Goal: Contribute content: Contribute content

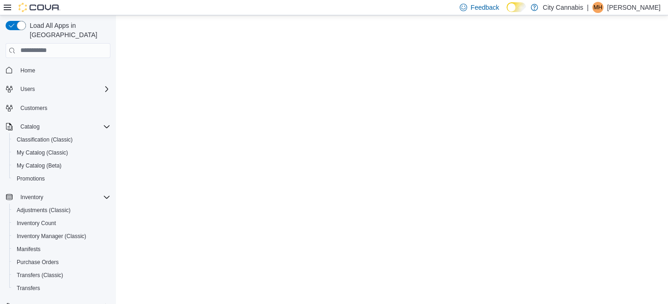
select select "**********"
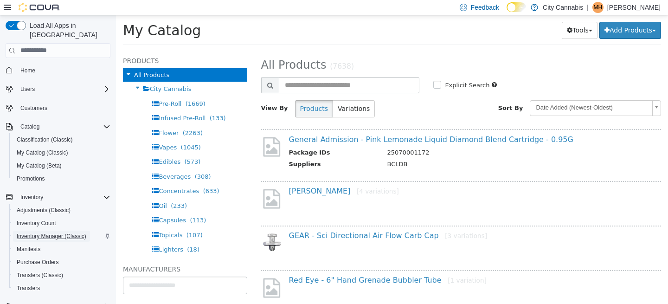
click at [52, 232] on span "Inventory Manager (Classic)" at bounding box center [52, 235] width 70 height 7
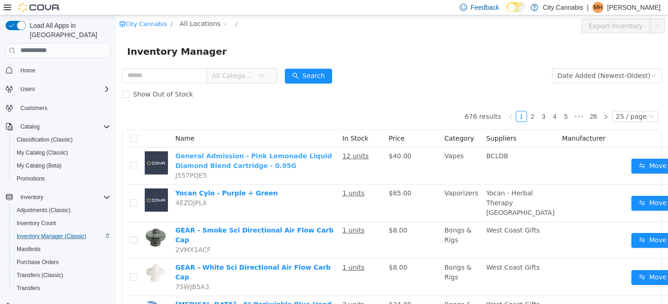
click at [240, 165] on link "General Admission - Pink Lemonade Liquid Diamond Blend Cartridge - 0.95G" at bounding box center [253, 160] width 157 height 17
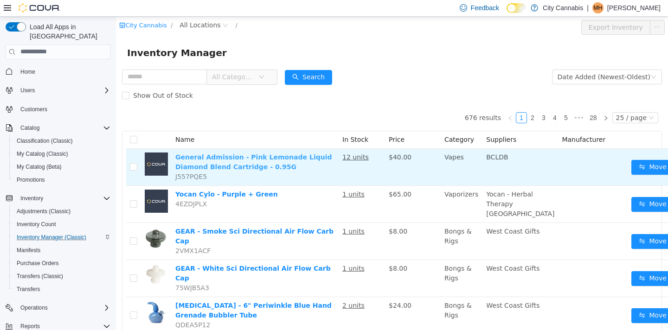
click at [266, 159] on link "General Admission - Pink Lemonade Liquid Diamond Blend Cartridge - 0.95G" at bounding box center [253, 161] width 157 height 17
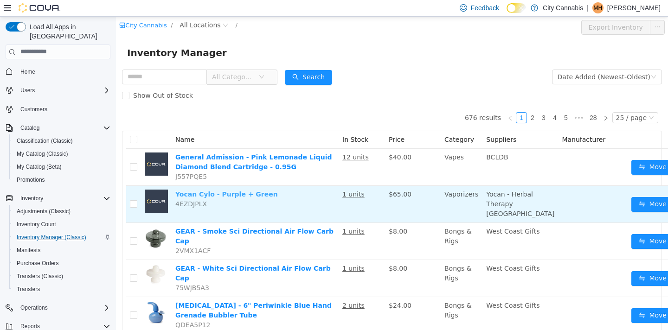
click at [240, 194] on link "Yocan Cylo - Purple + Green" at bounding box center [226, 193] width 103 height 7
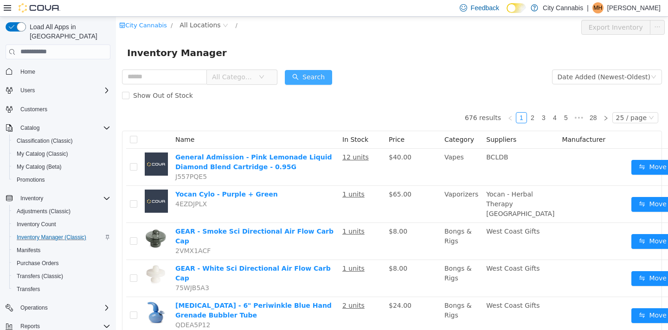
click at [310, 78] on button "Search" at bounding box center [308, 77] width 47 height 15
click at [319, 81] on button "Search" at bounding box center [308, 77] width 47 height 15
click at [305, 81] on button "Search" at bounding box center [308, 77] width 47 height 15
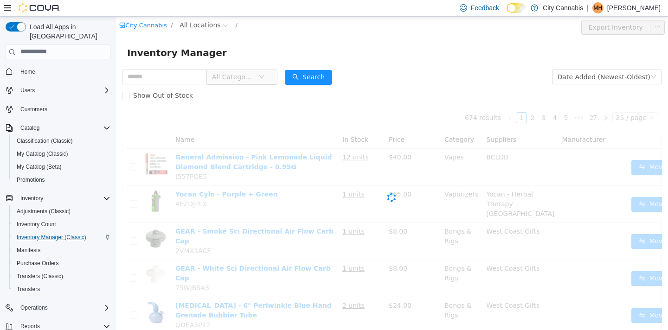
click at [231, 79] on span "All Categories" at bounding box center [233, 76] width 42 height 9
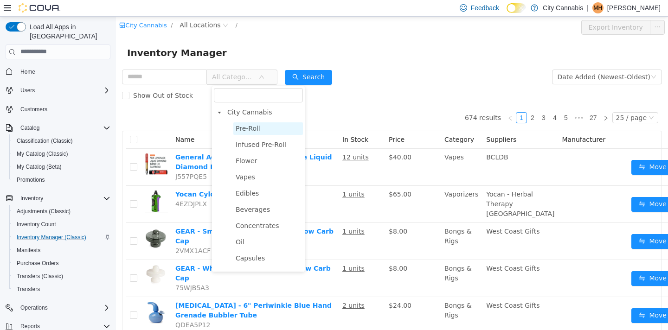
click at [241, 134] on span "Pre-Roll" at bounding box center [268, 128] width 70 height 13
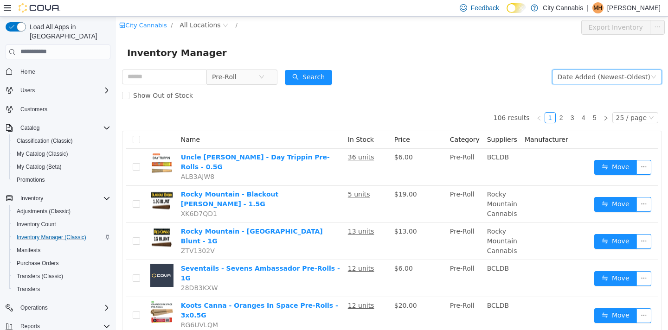
click at [592, 77] on div "Date Added (Newest-Oldest)" at bounding box center [604, 77] width 93 height 14
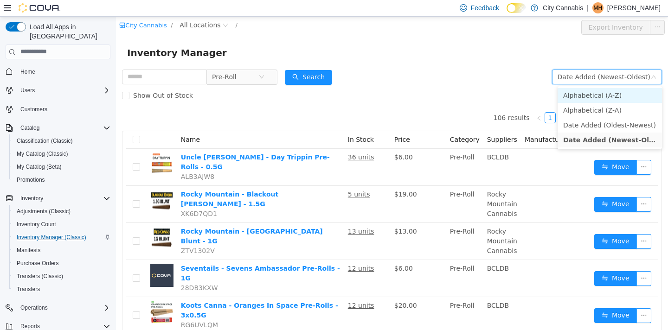
click at [589, 97] on li "Alphabetical (A-Z)" at bounding box center [610, 95] width 104 height 15
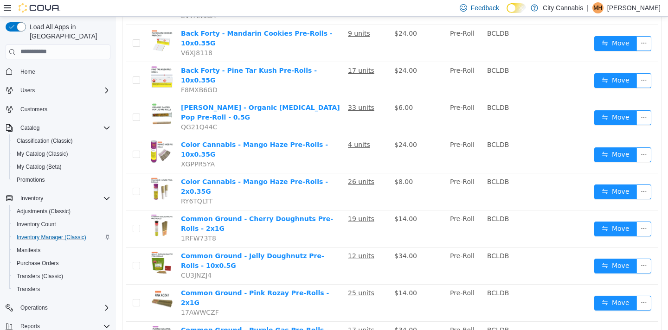
scroll to position [680, 0]
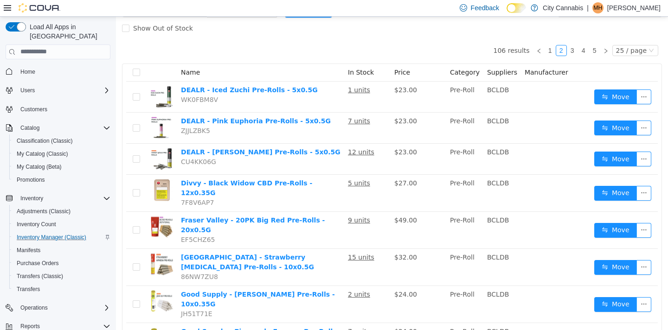
scroll to position [46, 0]
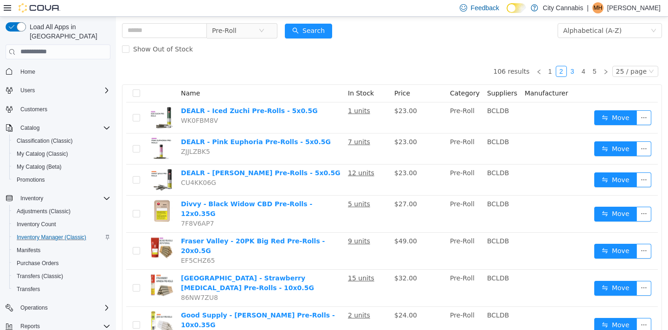
click at [574, 74] on link "3" at bounding box center [573, 71] width 10 height 10
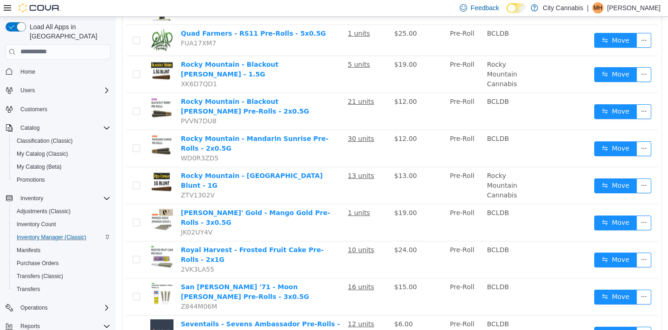
scroll to position [701, 0]
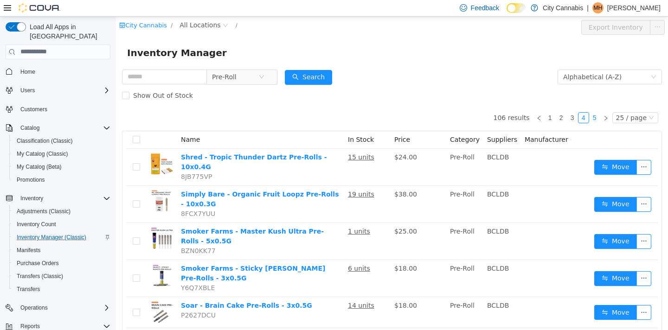
click at [597, 118] on link "5" at bounding box center [595, 117] width 10 height 10
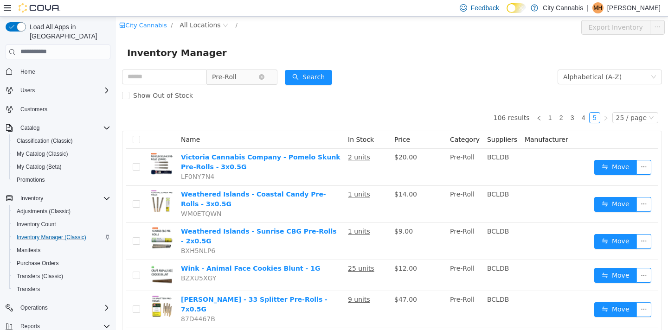
click at [246, 75] on span "Pre-Roll" at bounding box center [235, 77] width 46 height 14
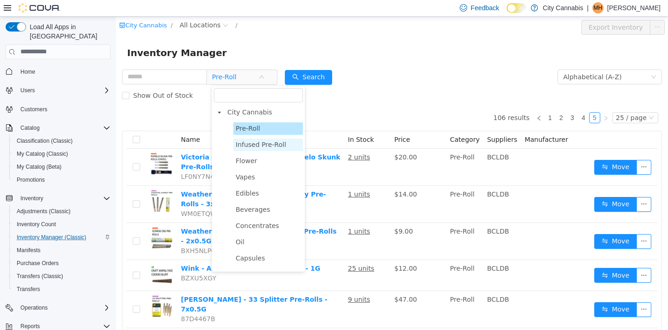
click at [248, 147] on span "Infused Pre-Roll" at bounding box center [261, 144] width 51 height 7
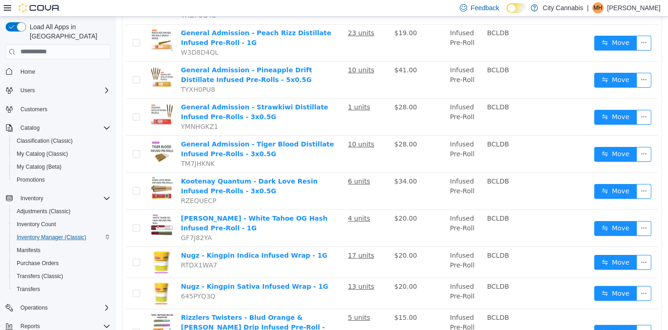
scroll to position [749, 0]
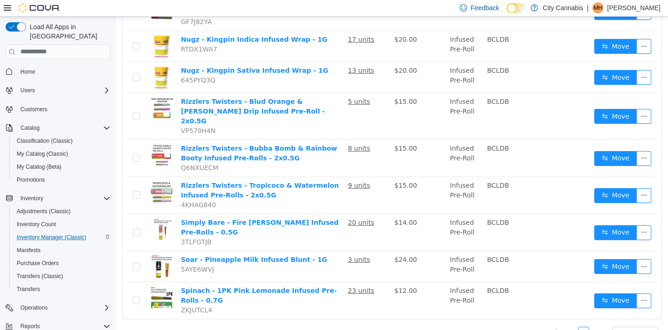
click at [598, 303] on link "2" at bounding box center [595, 332] width 10 height 10
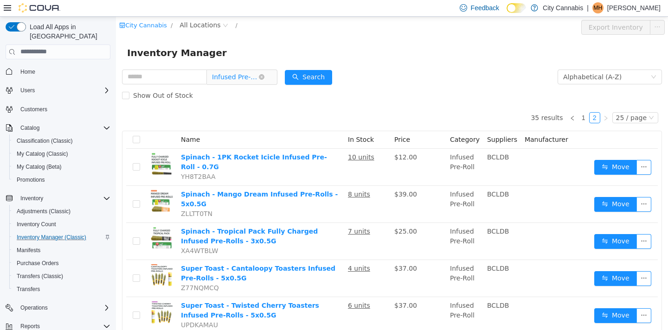
click at [233, 78] on span "Infused Pre-Roll" at bounding box center [235, 77] width 46 height 14
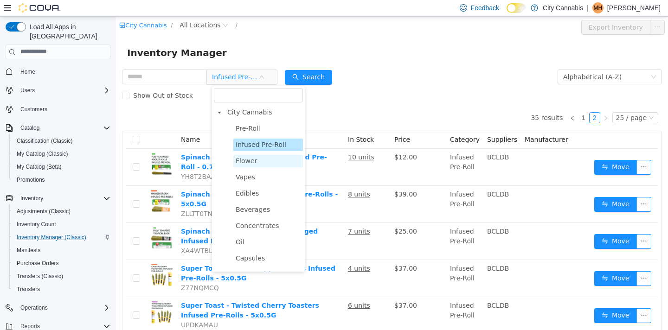
click at [250, 159] on span "Flower" at bounding box center [246, 160] width 21 height 7
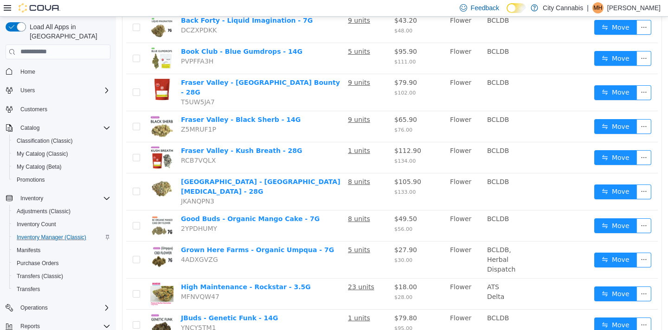
scroll to position [628, 0]
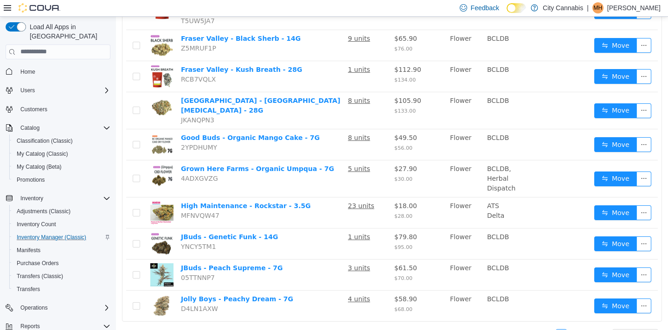
click at [573, 303] on link "2" at bounding box center [573, 334] width 10 height 10
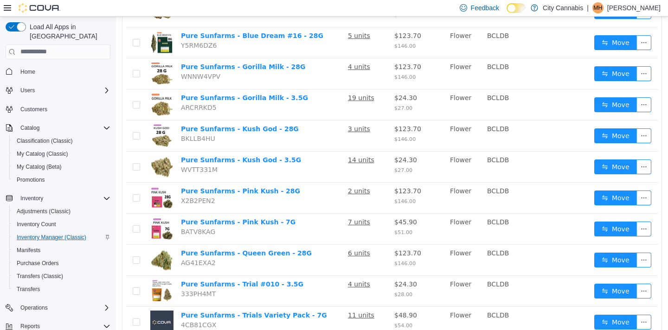
scroll to position [622, 0]
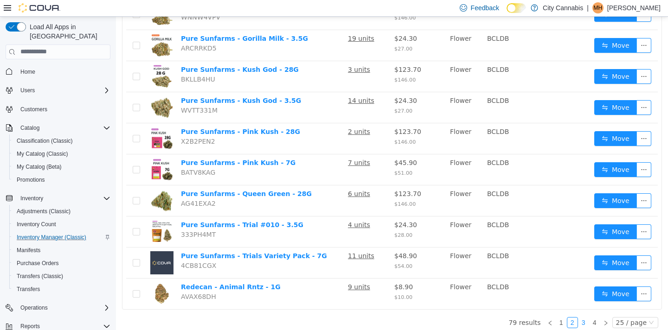
click at [587, 303] on link "3" at bounding box center [584, 322] width 10 height 10
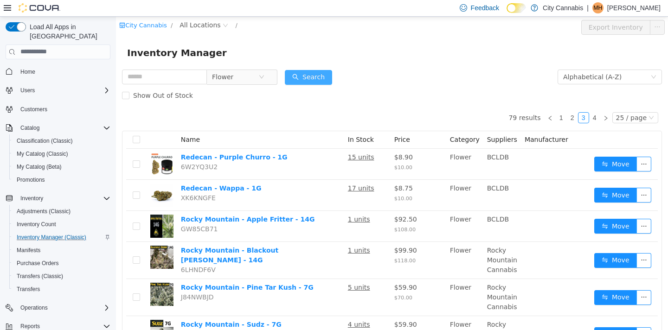
click at [315, 73] on button "Search" at bounding box center [308, 77] width 47 height 15
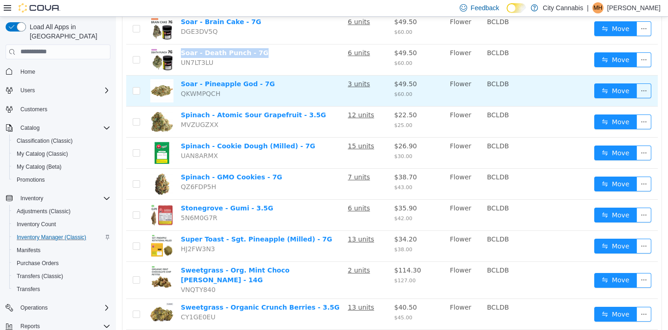
scroll to position [640, 0]
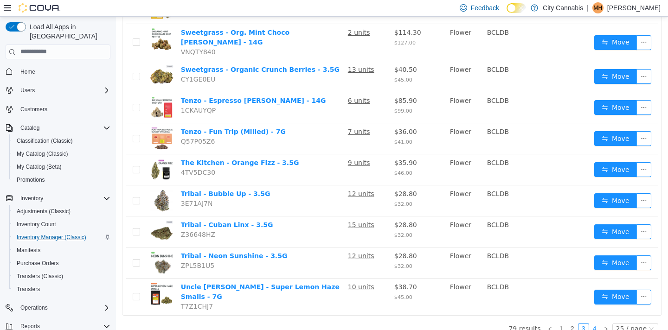
click at [594, 303] on link "4" at bounding box center [595, 328] width 10 height 10
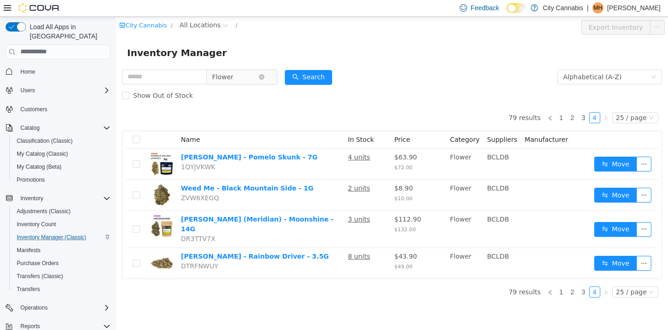
click at [250, 83] on span "Flower" at bounding box center [235, 77] width 46 height 14
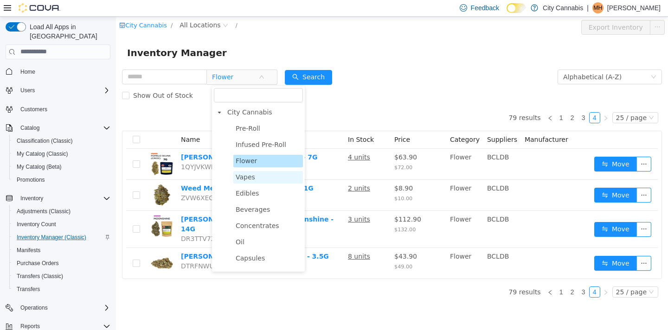
click at [264, 174] on span "Vapes" at bounding box center [268, 177] width 70 height 13
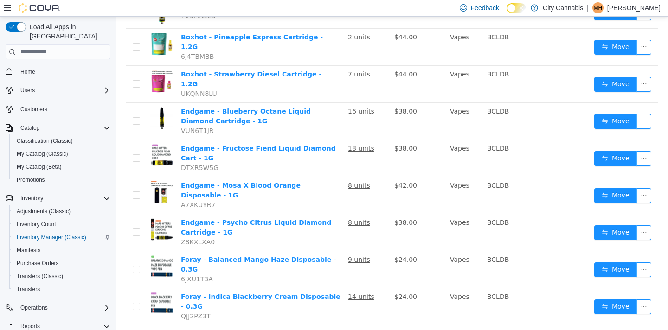
scroll to position [665, 0]
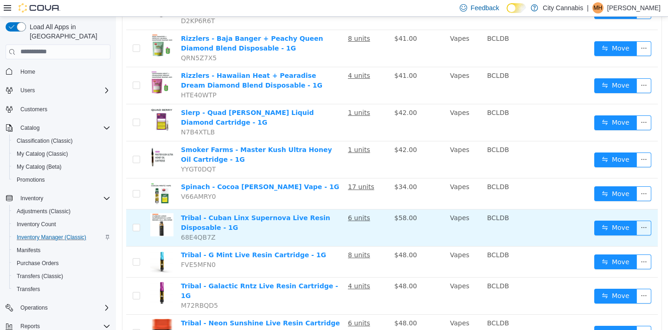
scroll to position [706, 0]
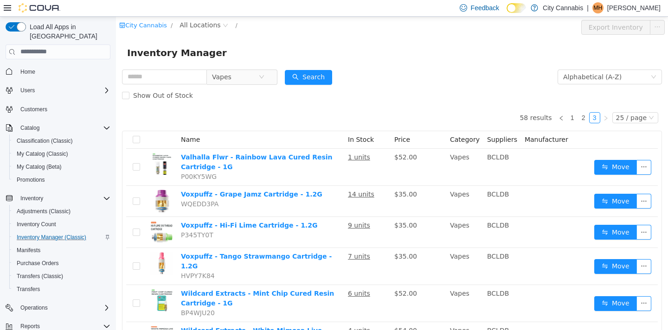
scroll to position [112, 0]
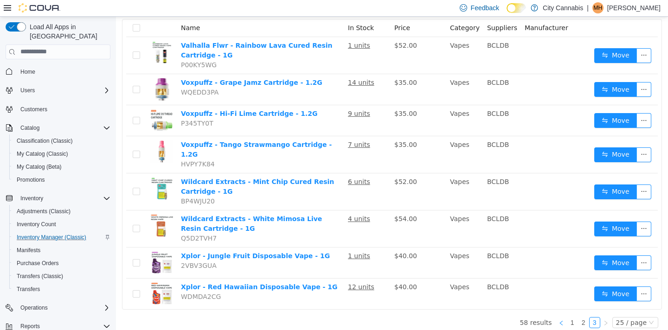
click at [567, 303] on link at bounding box center [561, 322] width 11 height 11
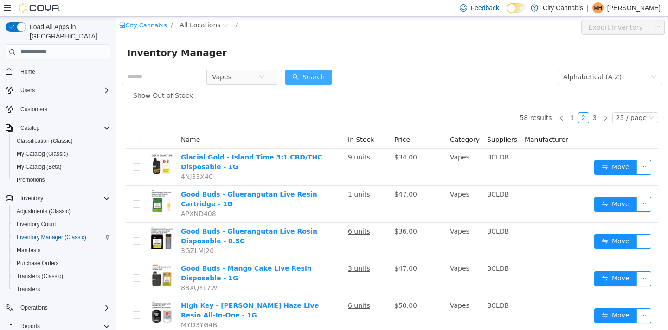
click at [328, 71] on button "Search" at bounding box center [308, 77] width 47 height 15
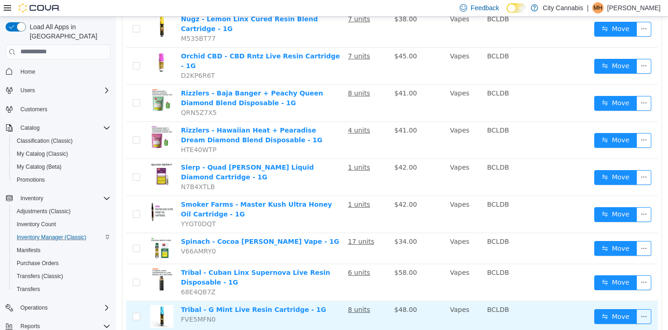
scroll to position [707, 0]
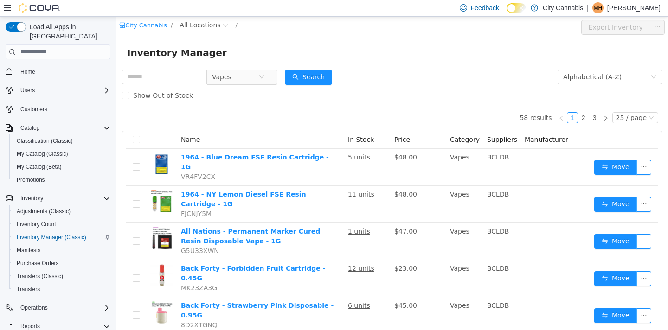
click at [261, 64] on div "Inventory Manager" at bounding box center [392, 53] width 552 height 30
click at [249, 77] on span "Vapes" at bounding box center [235, 77] width 46 height 14
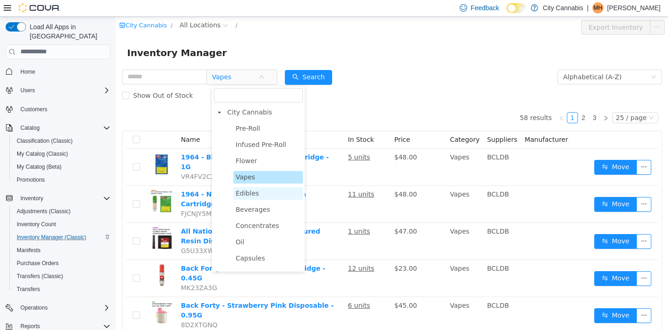
click at [247, 194] on span "Edibles" at bounding box center [247, 192] width 23 height 7
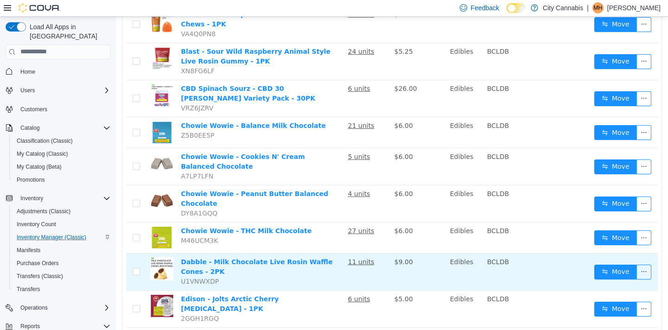
scroll to position [713, 0]
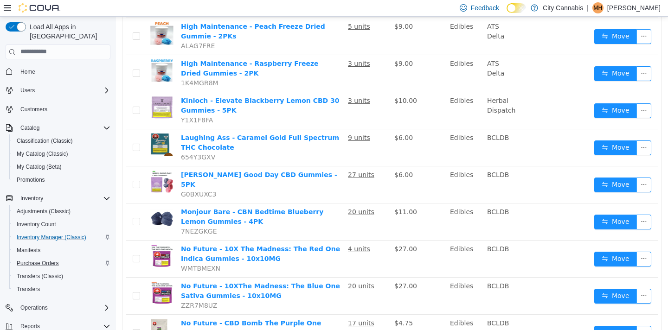
scroll to position [73, 0]
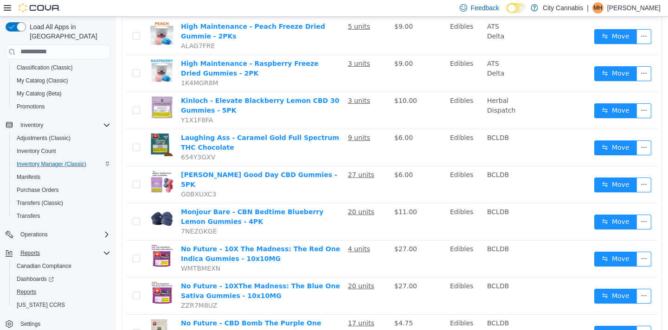
drag, startPoint x: 45, startPoint y: 284, endPoint x: 41, endPoint y: 245, distance: 39.1
click at [30, 287] on div "Reports" at bounding box center [61, 292] width 97 height 11
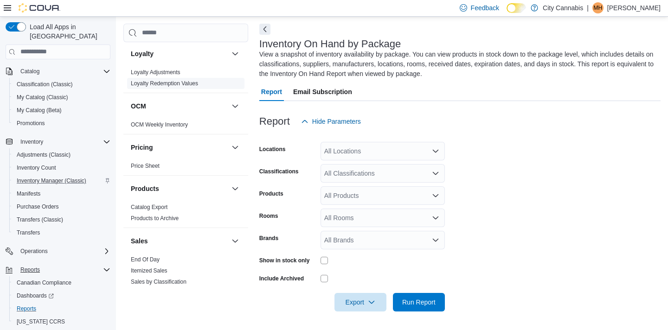
scroll to position [676, 0]
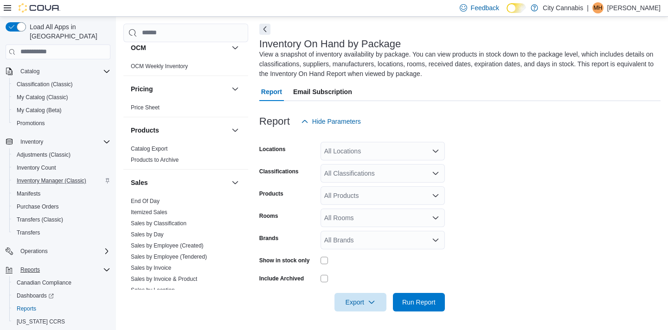
click at [151, 209] on link "Itemized Sales" at bounding box center [149, 212] width 37 height 6
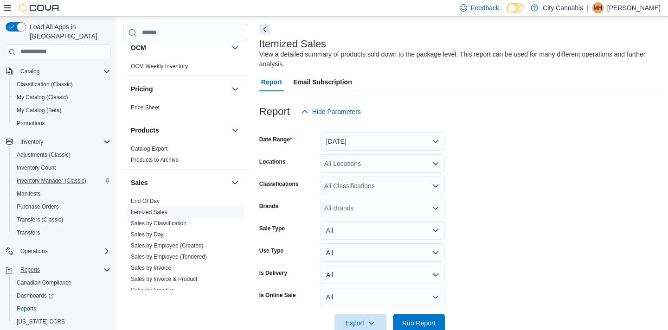
scroll to position [31, 0]
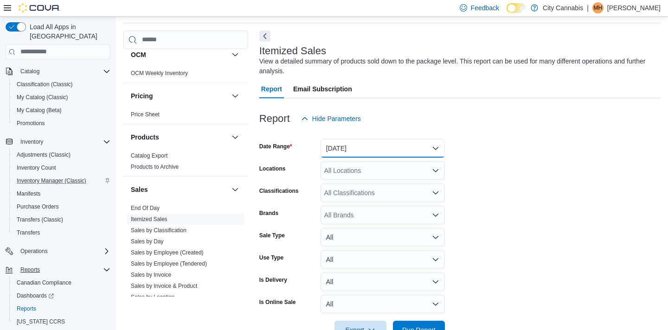
click at [405, 148] on button "Yesterday" at bounding box center [383, 148] width 124 height 19
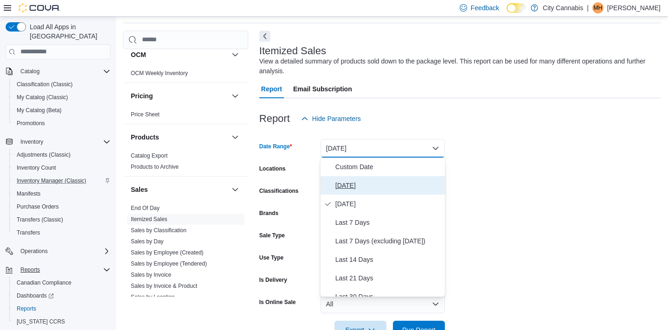
click at [382, 184] on span "Today" at bounding box center [389, 185] width 106 height 11
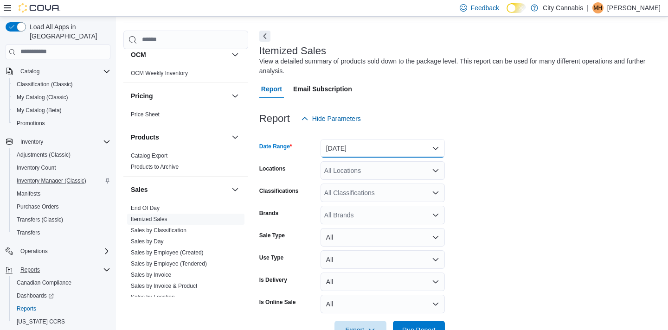
scroll to position [59, 0]
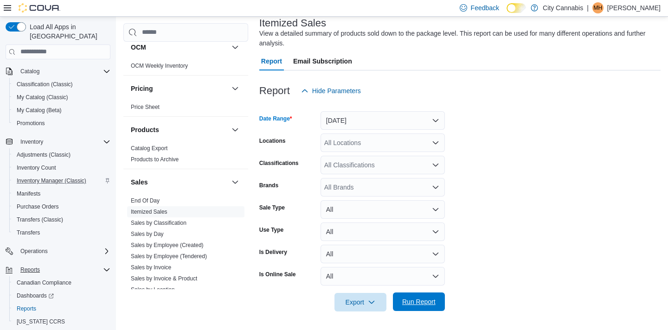
click at [418, 297] on span "Run Report" at bounding box center [419, 302] width 41 height 19
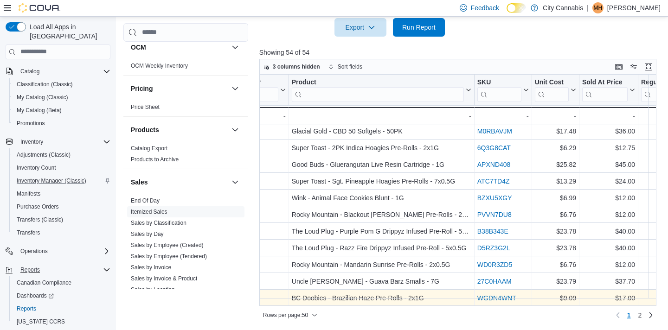
scroll to position [661, 1140]
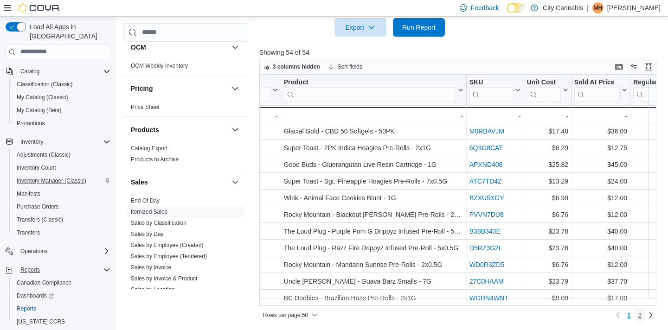
click at [639, 303] on span "2" at bounding box center [641, 315] width 4 height 9
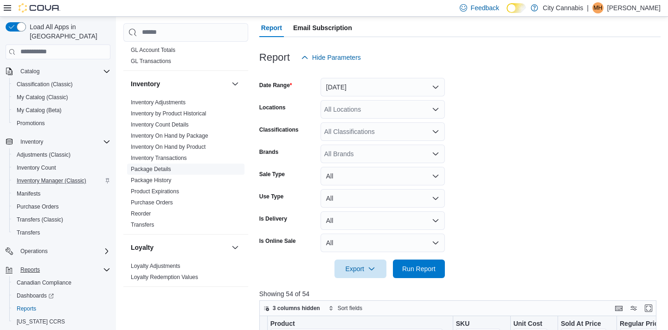
scroll to position [423, 0]
click at [206, 144] on link "Inventory On Hand by Product" at bounding box center [168, 147] width 75 height 6
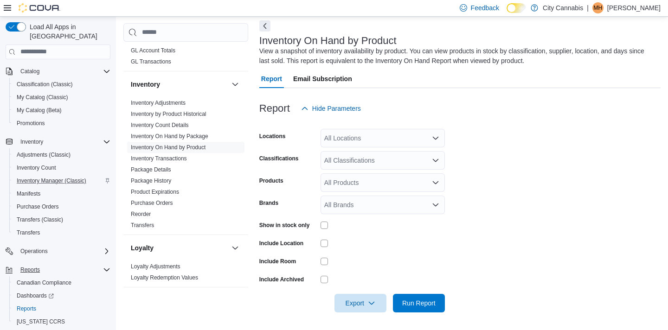
scroll to position [31, 0]
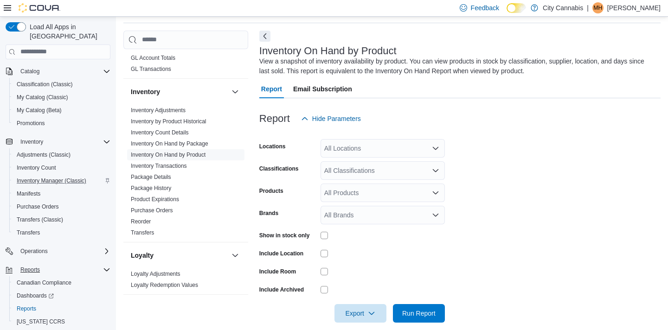
click at [426, 168] on div "All Classifications" at bounding box center [383, 170] width 124 height 19
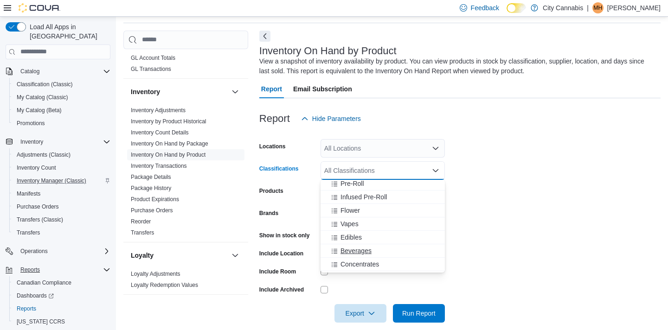
scroll to position [18, 0]
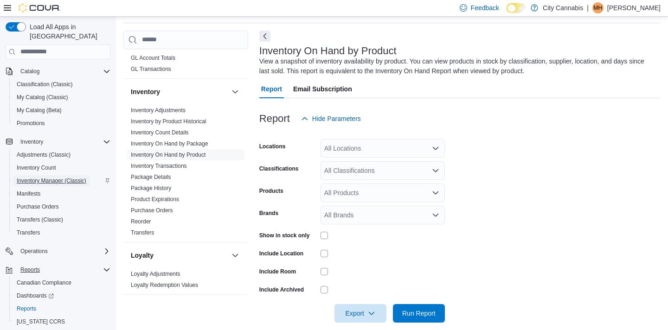
click at [70, 177] on span "Inventory Manager (Classic)" at bounding box center [52, 180] width 70 height 7
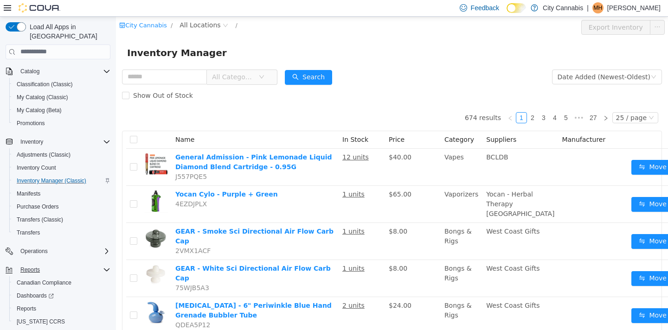
click at [258, 81] on span "All Categories" at bounding box center [235, 77] width 46 height 14
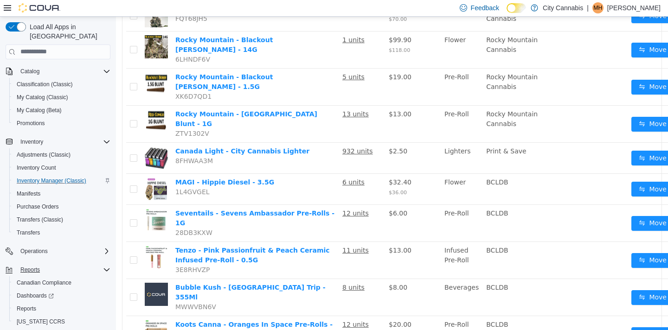
scroll to position [734, 0]
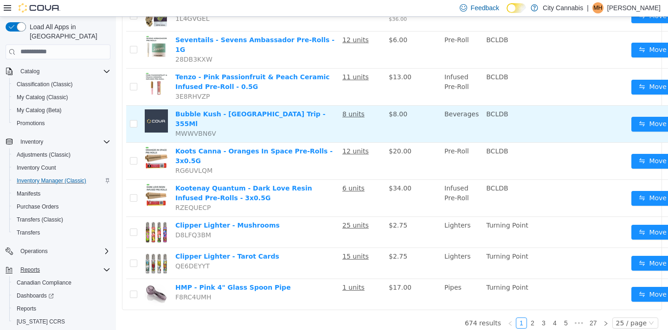
click at [254, 119] on td "Bubble Kush - Tahiti Trip - 355Ml MWWVBN6V" at bounding box center [255, 123] width 167 height 37
click at [254, 111] on link "Bubble Kush - Tahiti Trip - 355Ml" at bounding box center [250, 118] width 150 height 17
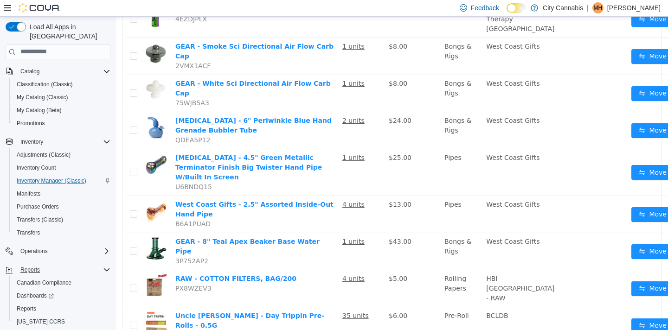
scroll to position [34, 0]
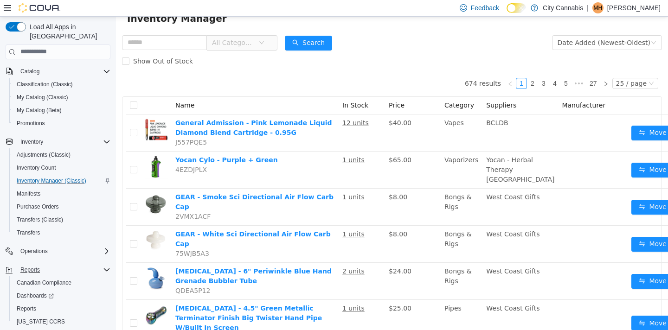
click at [240, 46] on span "All Categories" at bounding box center [233, 42] width 42 height 9
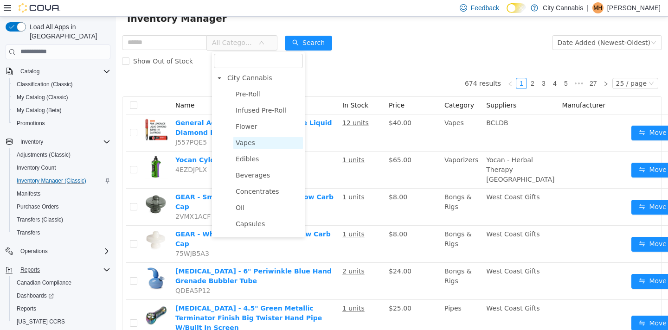
click at [254, 142] on span "Vapes" at bounding box center [245, 142] width 19 height 7
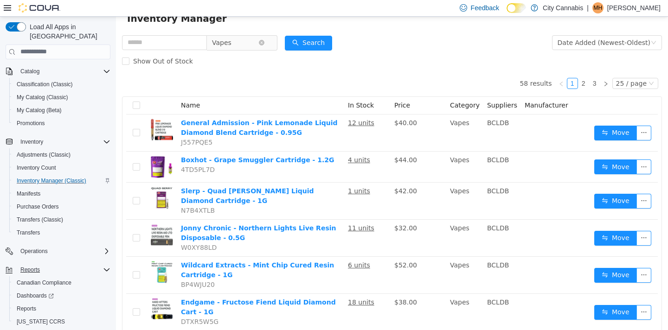
click at [232, 47] on span "Vapes" at bounding box center [221, 42] width 19 height 14
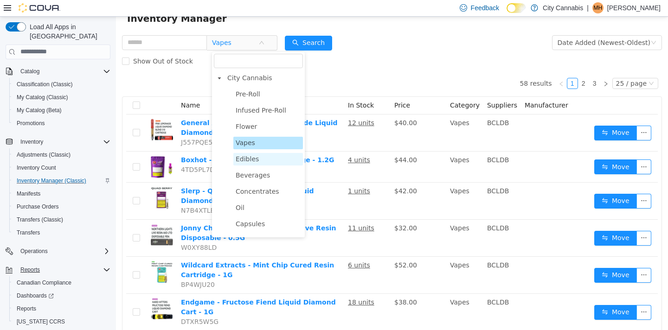
click at [257, 159] on span "Edibles" at bounding box center [247, 158] width 23 height 7
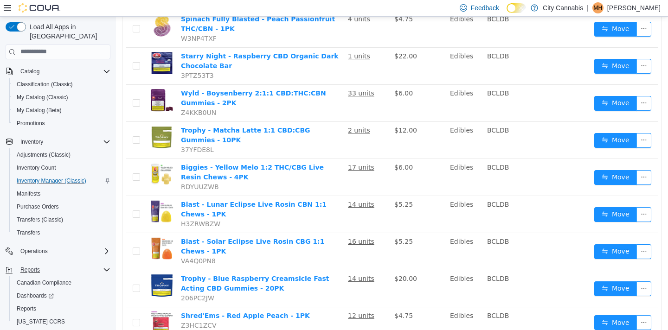
scroll to position [743, 0]
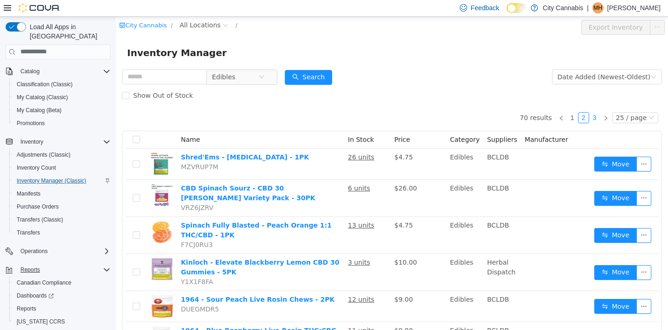
drag, startPoint x: 595, startPoint y: 123, endPoint x: 595, endPoint y: 103, distance: 19.0
click at [600, 116] on link "3" at bounding box center [595, 117] width 10 height 10
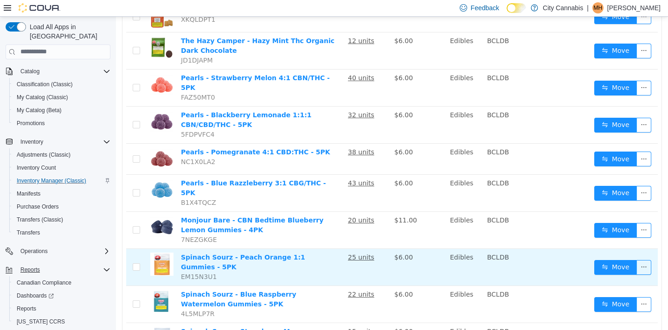
scroll to position [515, 0]
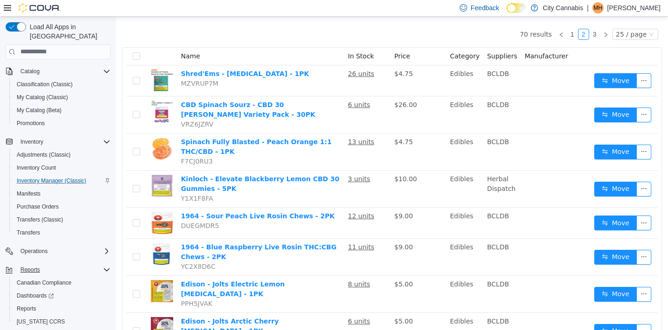
scroll to position [83, 0]
click at [571, 36] on link "1" at bounding box center [573, 34] width 10 height 10
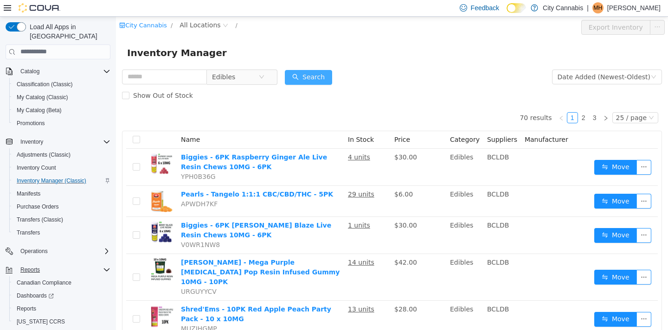
click at [329, 73] on button "Search" at bounding box center [308, 77] width 47 height 15
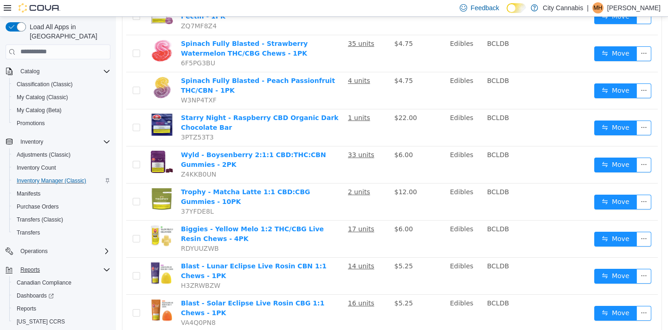
scroll to position [743, 0]
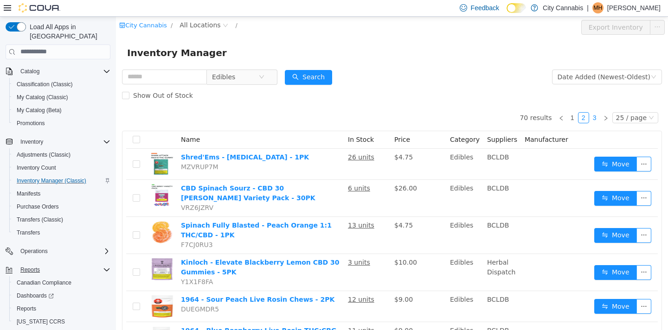
click at [597, 115] on link "3" at bounding box center [595, 117] width 10 height 10
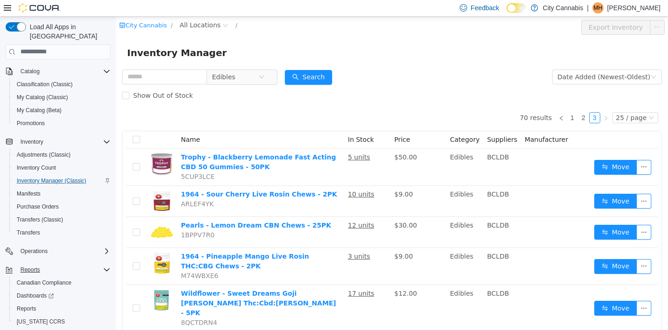
click at [216, 62] on div "Inventory Manager" at bounding box center [392, 53] width 552 height 30
click at [224, 74] on span "Edibles" at bounding box center [223, 77] width 23 height 14
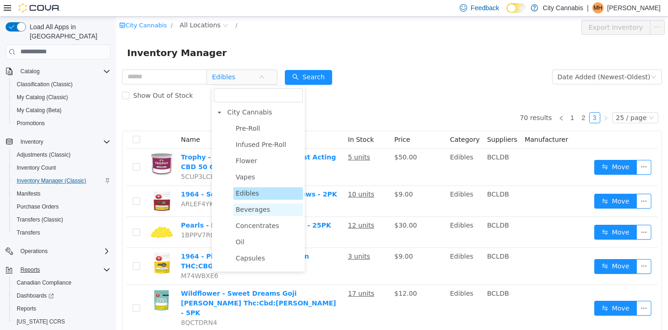
click at [263, 216] on span "Beverages" at bounding box center [268, 209] width 70 height 13
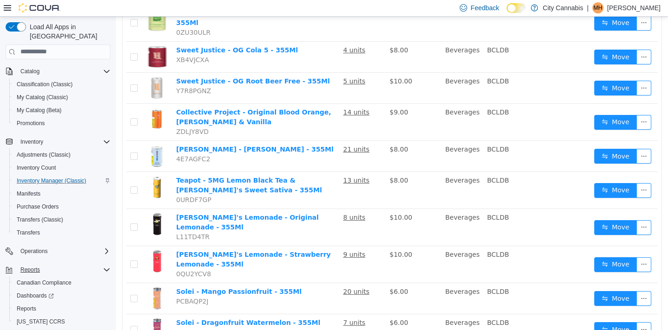
scroll to position [665, 0]
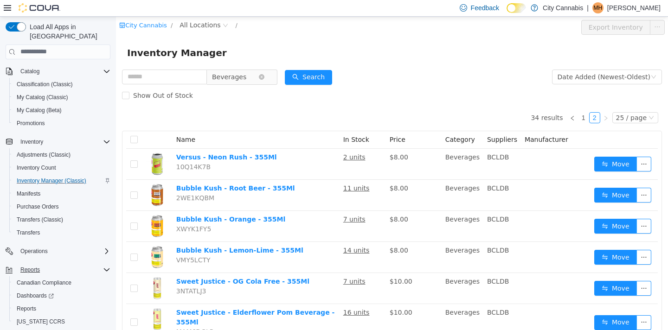
click at [243, 76] on span "Beverages" at bounding box center [229, 77] width 34 height 14
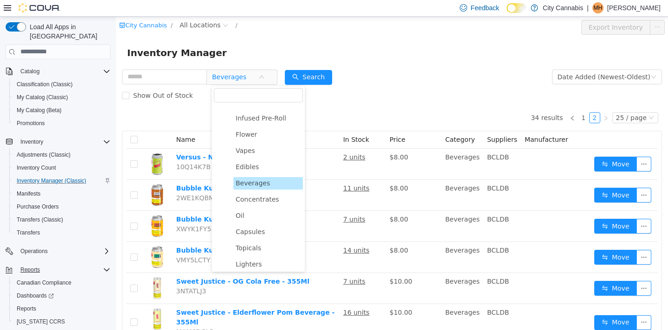
scroll to position [32, 0]
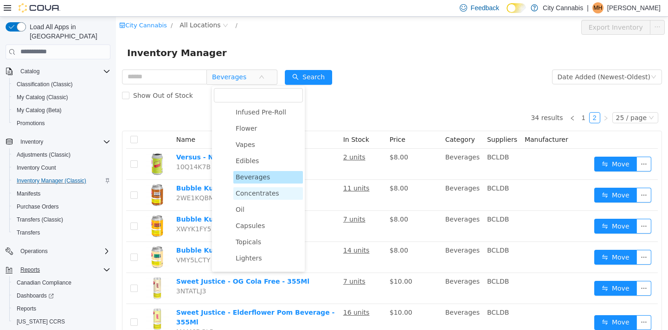
click at [272, 193] on span "Concentrates" at bounding box center [258, 192] width 44 height 7
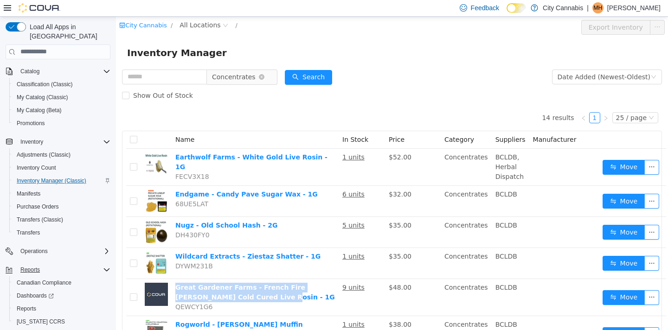
click at [227, 76] on span "Concentrates" at bounding box center [234, 77] width 44 height 14
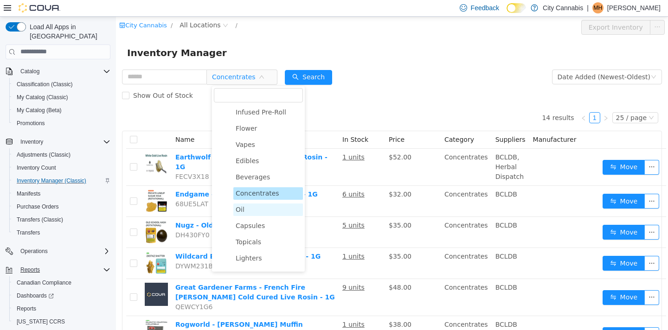
click at [257, 208] on span "Oil" at bounding box center [268, 209] width 70 height 13
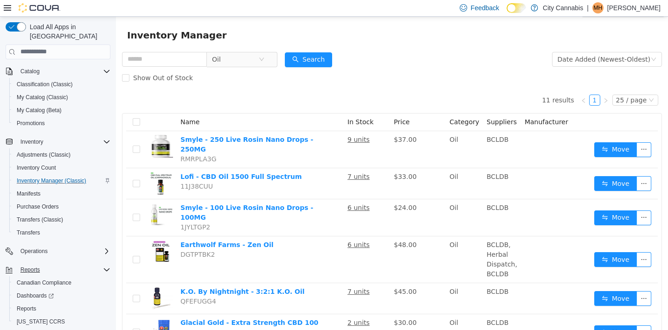
scroll to position [3, 0]
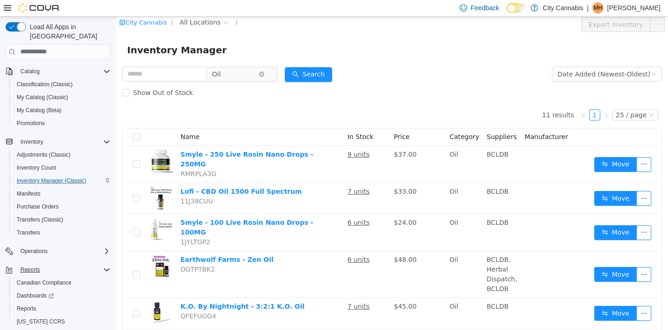
click at [237, 73] on span "Oil" at bounding box center [235, 74] width 46 height 14
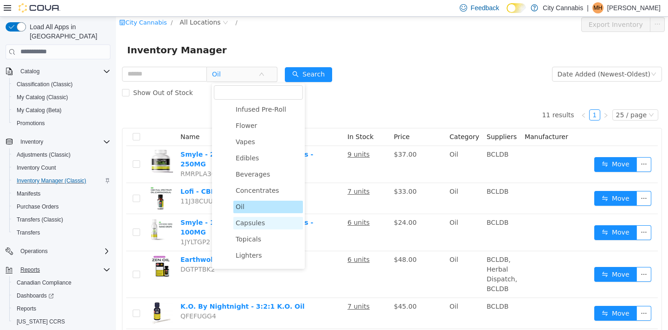
click at [257, 221] on span "Capsules" at bounding box center [250, 222] width 29 height 7
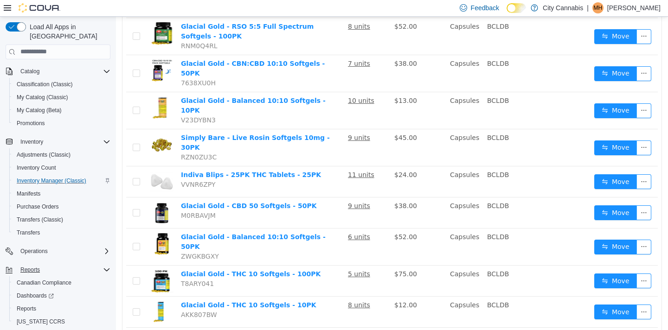
scroll to position [0, 0]
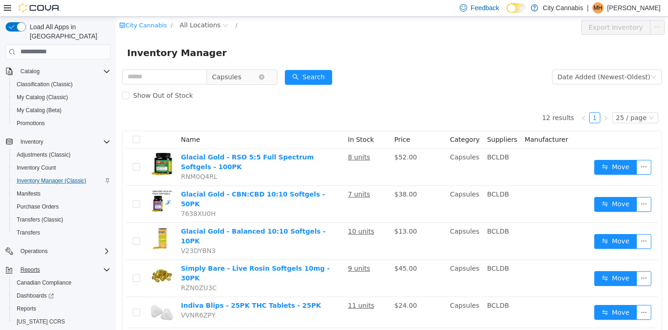
click at [229, 77] on span "Capsules" at bounding box center [226, 77] width 29 height 14
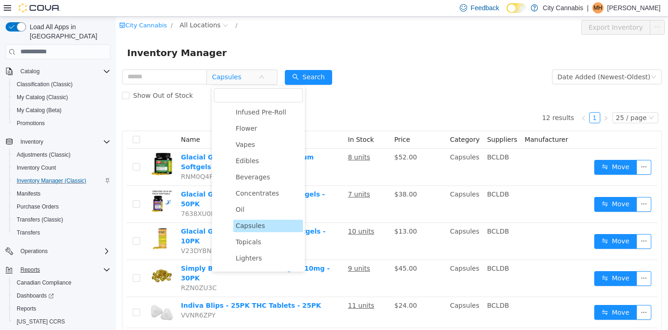
scroll to position [75, 0]
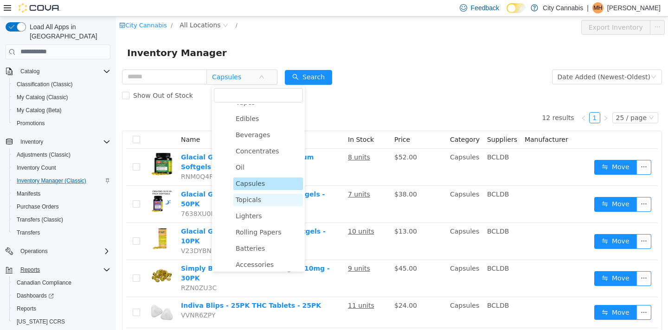
click at [255, 203] on span "Topicals" at bounding box center [249, 199] width 26 height 7
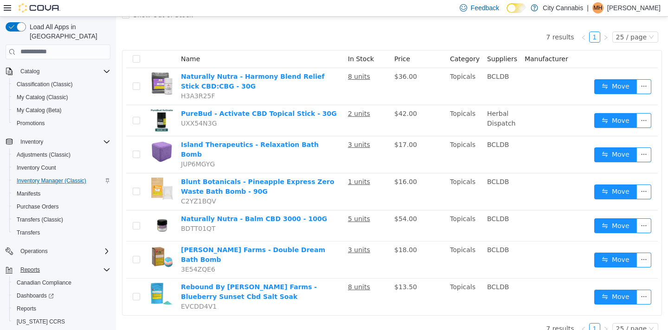
scroll to position [0, 0]
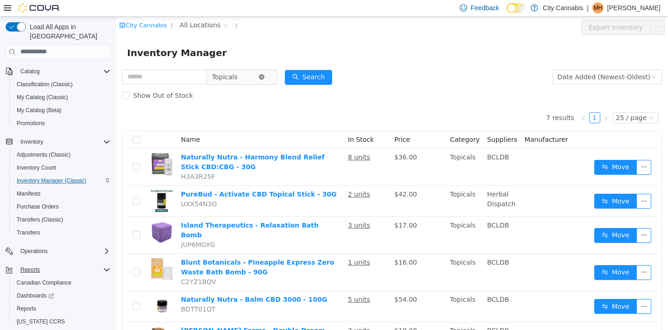
click at [265, 76] on icon "icon: close-circle" at bounding box center [262, 77] width 6 height 6
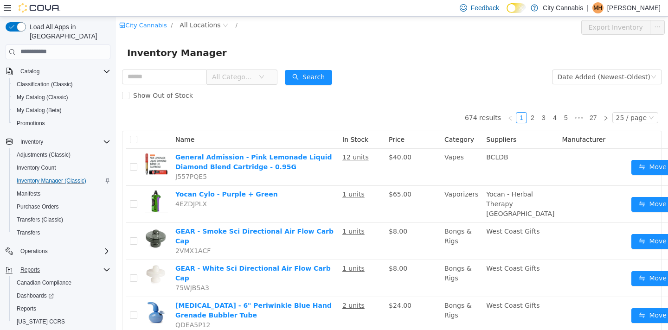
click at [225, 66] on div "Inventory Manager" at bounding box center [392, 53] width 552 height 30
click at [225, 79] on span "All Categories" at bounding box center [233, 76] width 42 height 9
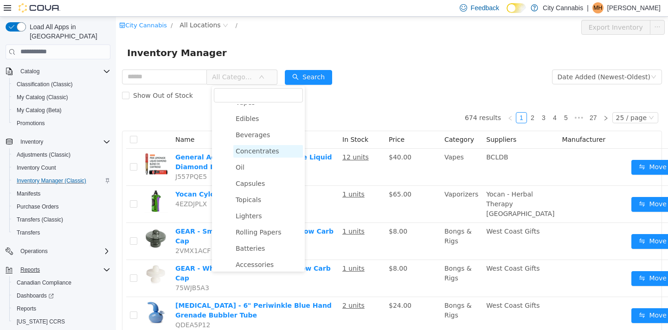
scroll to position [104, 0]
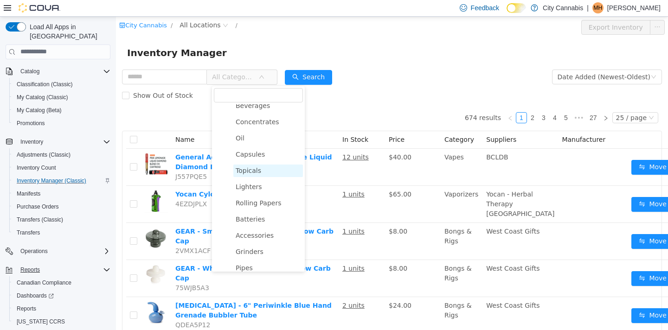
click at [264, 169] on span "Topicals" at bounding box center [268, 170] width 70 height 13
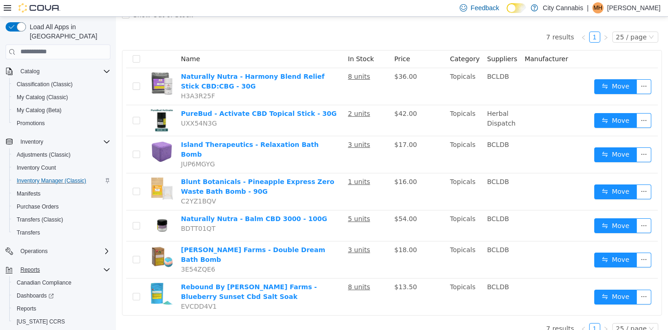
scroll to position [0, 0]
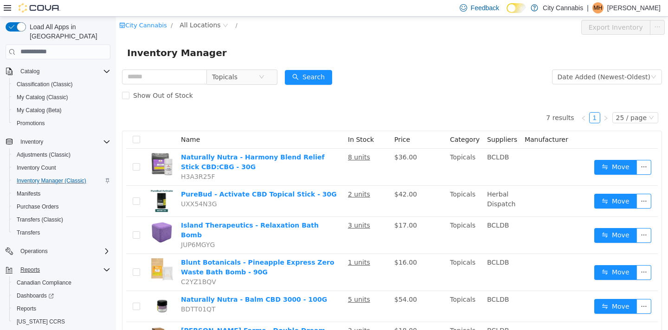
click at [256, 62] on div "Inventory Manager" at bounding box center [392, 53] width 552 height 30
click at [251, 84] on span "Topicals" at bounding box center [235, 77] width 46 height 14
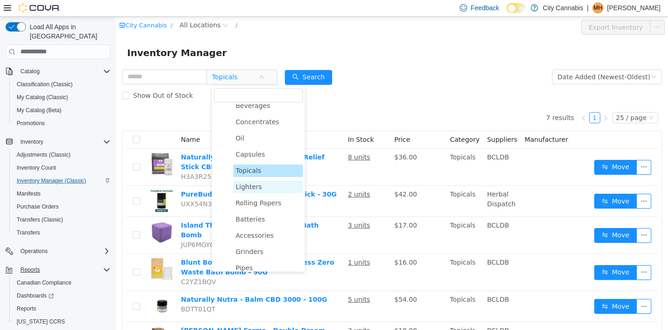
click at [243, 188] on span "Lighters" at bounding box center [249, 186] width 26 height 7
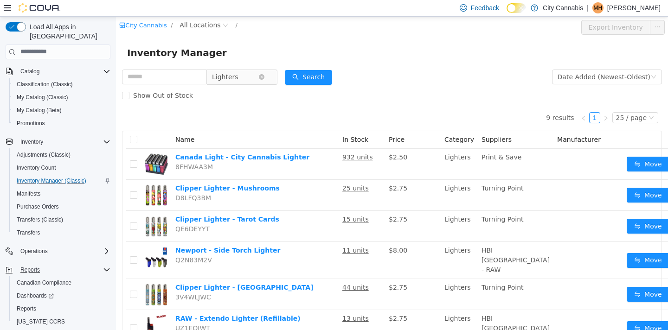
click at [243, 79] on span "Lighters" at bounding box center [235, 77] width 46 height 14
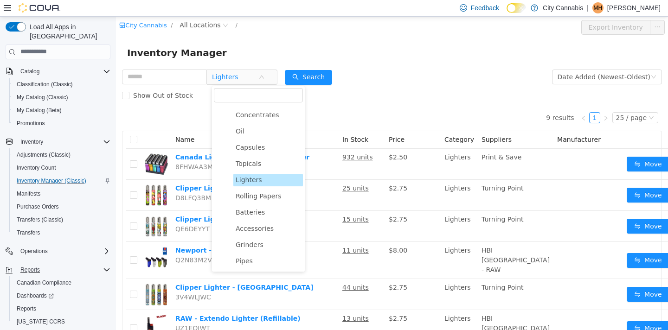
scroll to position [112, 0]
click at [253, 195] on span "Rolling Papers" at bounding box center [259, 194] width 46 height 7
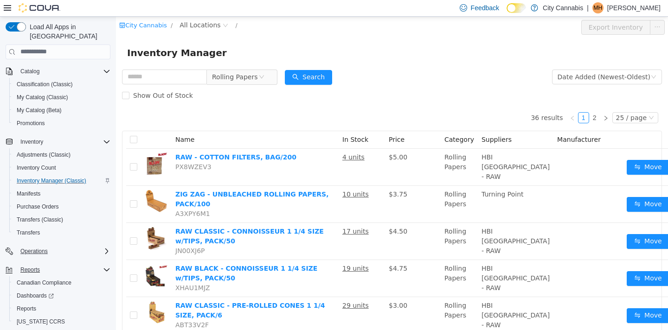
scroll to position [73, 0]
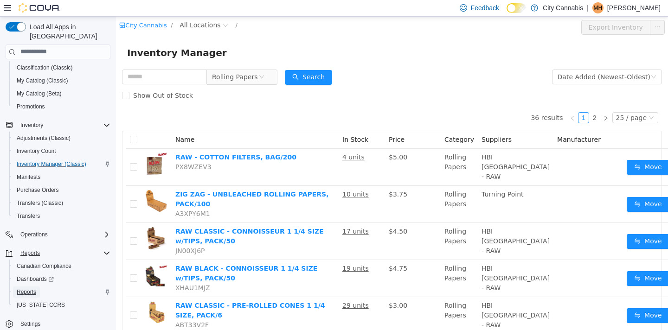
click at [23, 289] on span "Reports" at bounding box center [26, 292] width 19 height 7
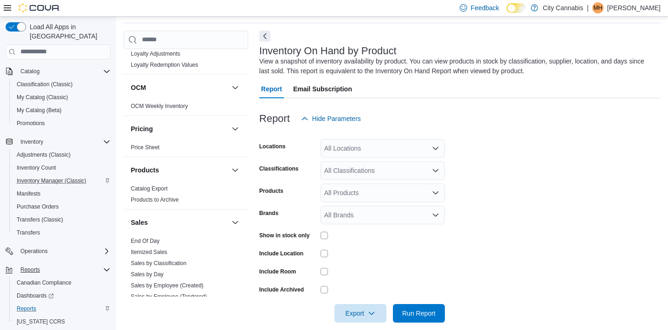
scroll to position [658, 0]
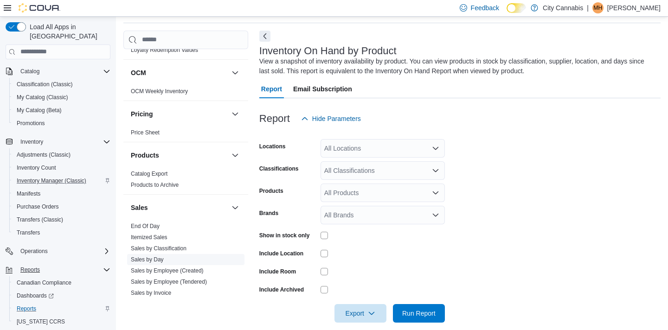
click at [148, 257] on link "Sales by Day" at bounding box center [147, 260] width 33 height 6
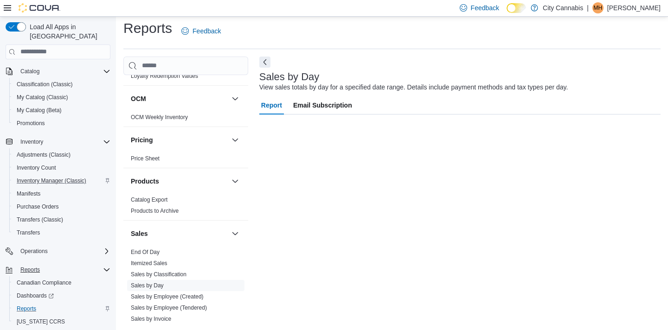
scroll to position [5, 0]
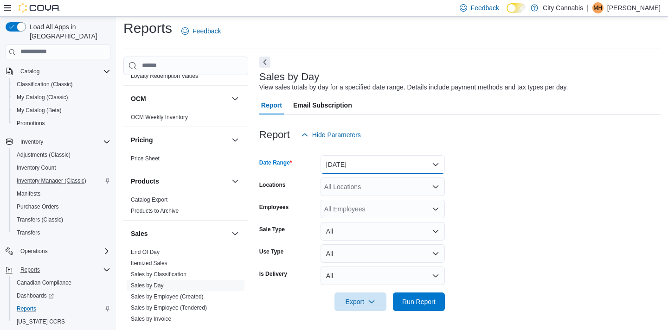
click at [364, 163] on button "Yesterday" at bounding box center [383, 164] width 124 height 19
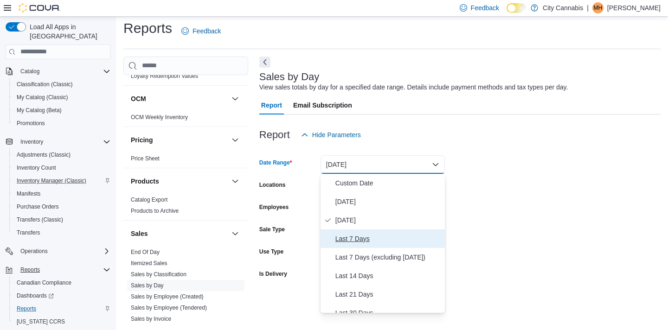
click at [364, 244] on span "Last 7 Days" at bounding box center [389, 238] width 106 height 11
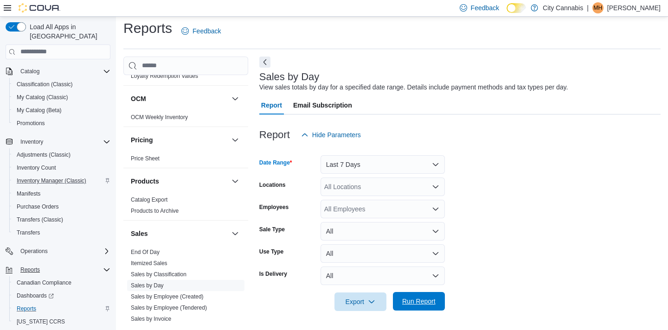
click at [407, 297] on span "Run Report" at bounding box center [419, 301] width 41 height 19
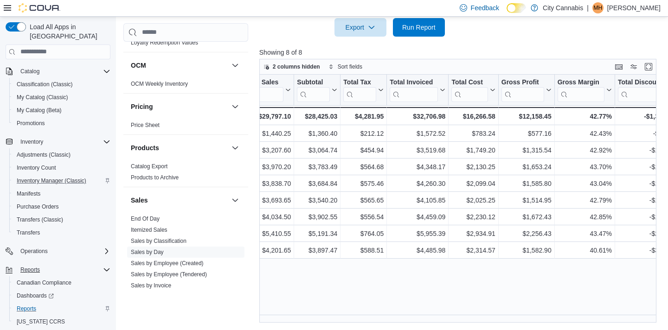
scroll to position [0, 309]
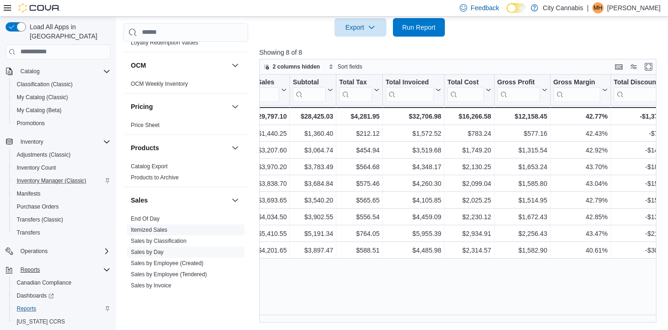
click at [161, 227] on link "Itemized Sales" at bounding box center [149, 230] width 37 height 6
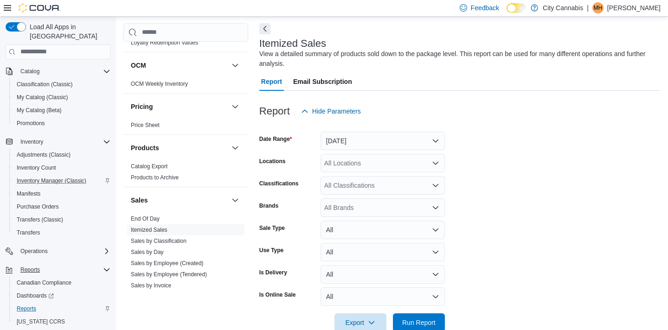
scroll to position [31, 0]
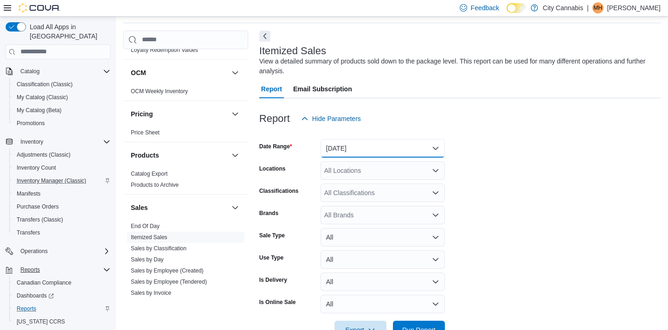
click at [339, 147] on button "Yesterday" at bounding box center [383, 148] width 124 height 19
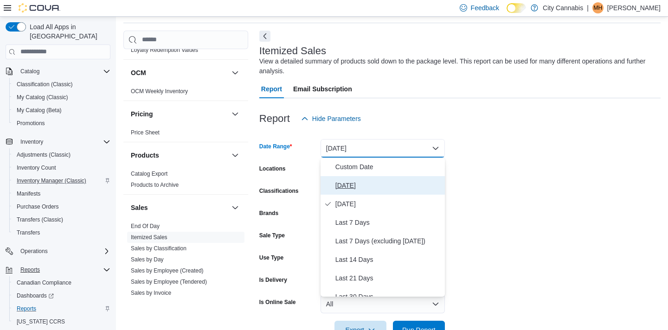
click at [348, 191] on button "Today" at bounding box center [383, 185] width 124 height 19
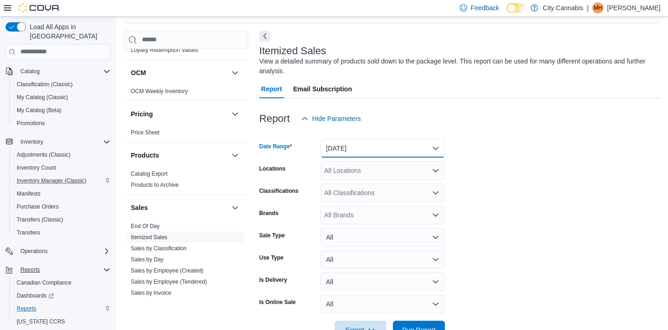
scroll to position [59, 0]
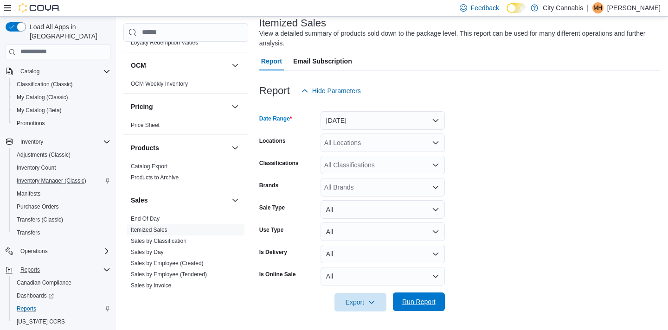
click at [413, 296] on span "Run Report" at bounding box center [419, 302] width 41 height 19
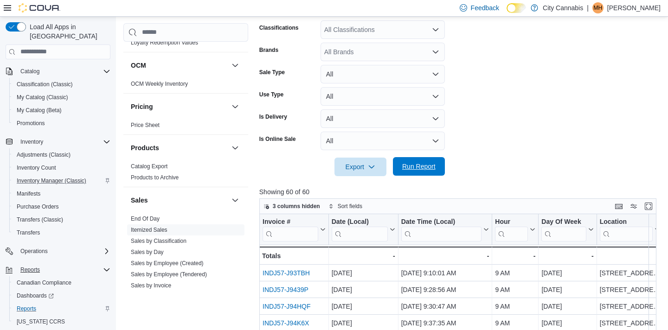
scroll to position [334, 0]
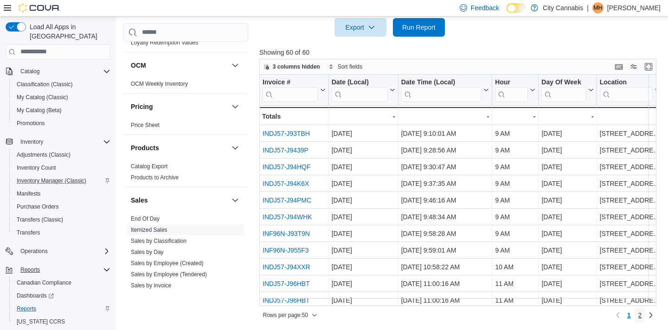
click at [639, 303] on span "2" at bounding box center [641, 315] width 4 height 9
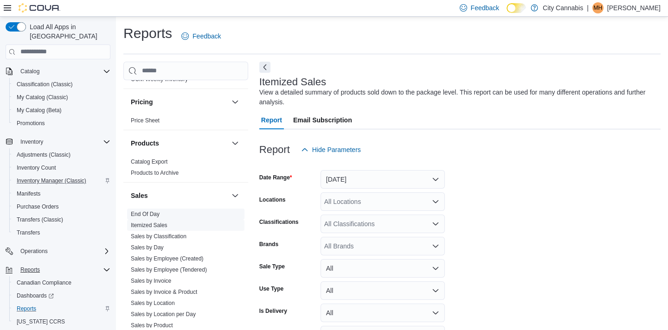
scroll to position [732, 0]
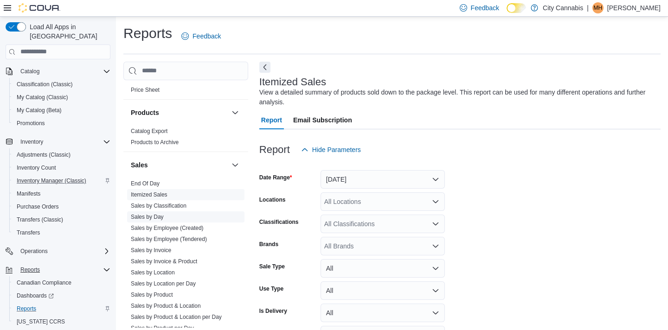
click at [153, 214] on link "Sales by Day" at bounding box center [147, 217] width 33 height 6
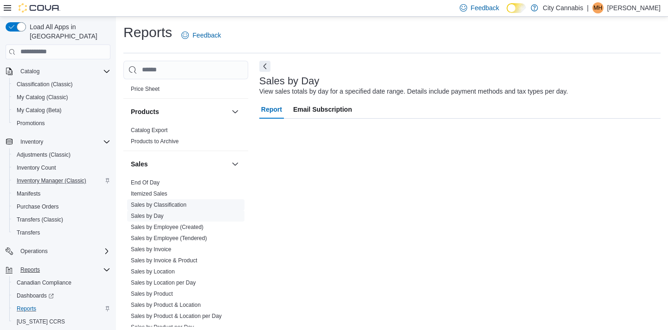
scroll to position [5, 0]
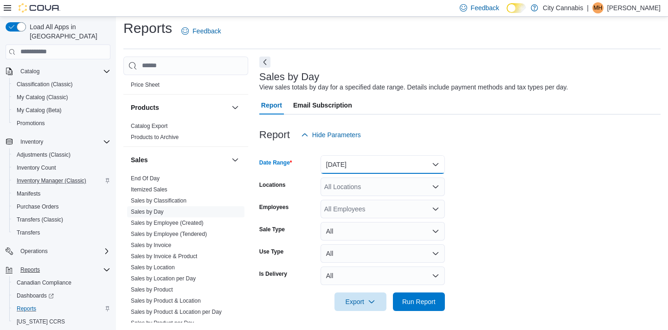
click at [336, 167] on button "Yesterday" at bounding box center [383, 164] width 124 height 19
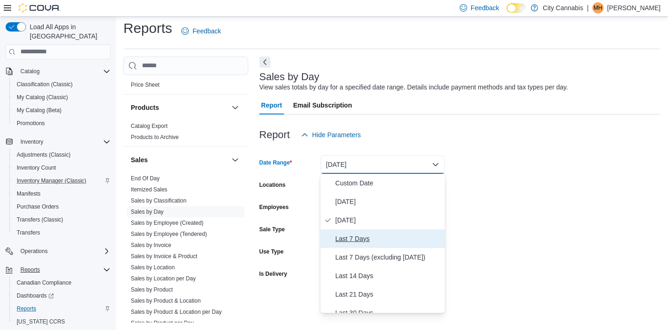
click at [338, 245] on button "Last 7 Days" at bounding box center [383, 239] width 124 height 19
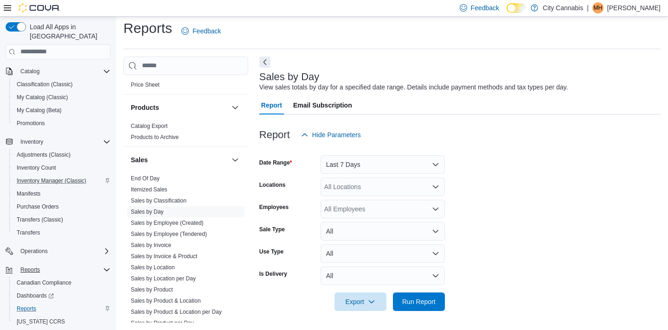
click at [422, 303] on div at bounding box center [459, 316] width 401 height 11
click at [428, 303] on span "Run Report" at bounding box center [418, 301] width 33 height 9
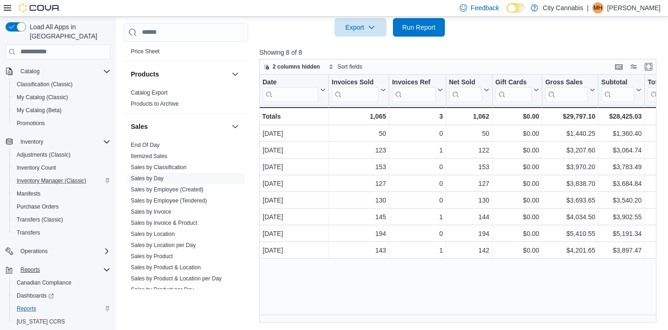
scroll to position [0, 243]
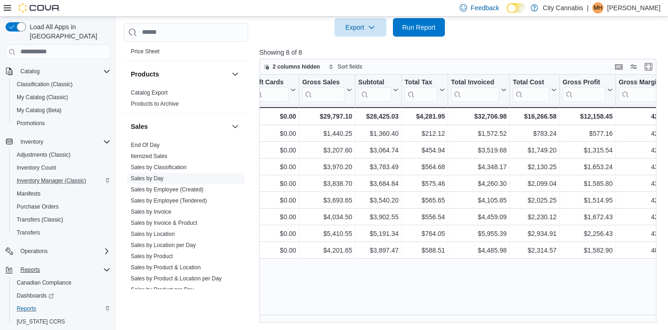
click at [155, 175] on link "Sales by Day" at bounding box center [147, 178] width 33 height 6
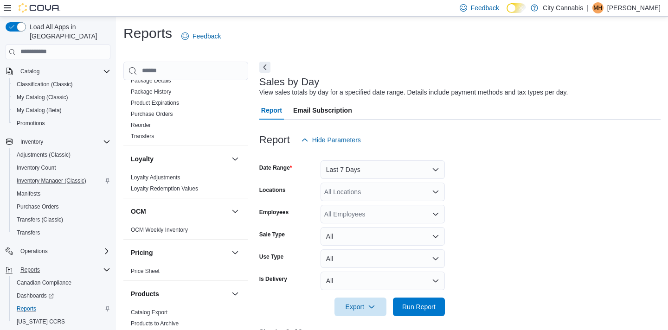
scroll to position [326, 0]
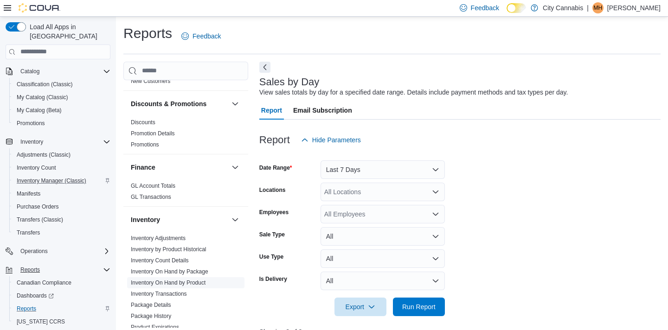
click at [185, 280] on span "Inventory On Hand by Product" at bounding box center [185, 282] width 117 height 11
click at [191, 280] on link "Inventory On Hand by Product" at bounding box center [168, 283] width 75 height 6
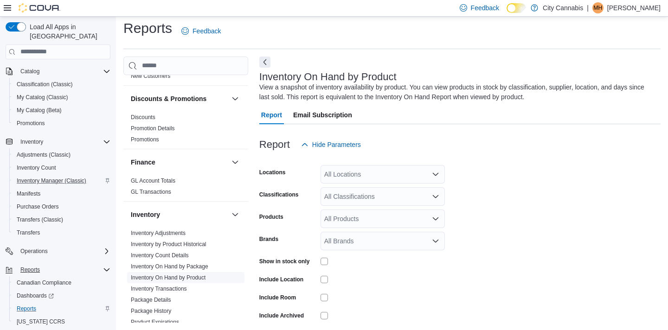
scroll to position [31, 0]
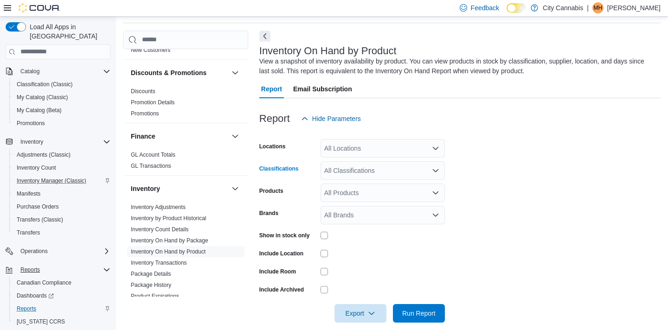
click at [369, 172] on div "All Classifications" at bounding box center [383, 170] width 124 height 19
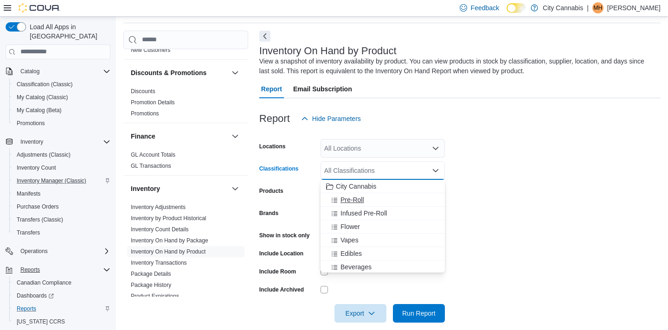
click at [340, 198] on span "Choose from the following options" at bounding box center [336, 199] width 10 height 9
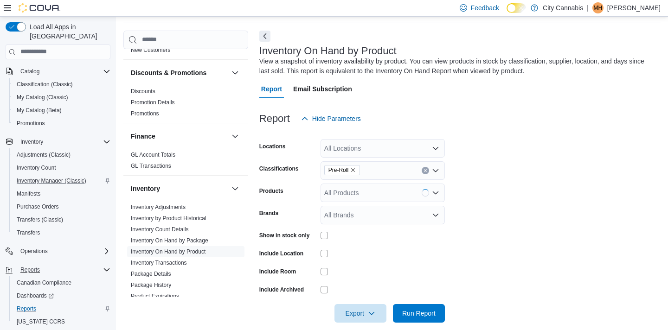
click at [291, 232] on label "Show in stock only" at bounding box center [284, 235] width 51 height 7
click at [442, 303] on button "Run Report" at bounding box center [419, 313] width 52 height 19
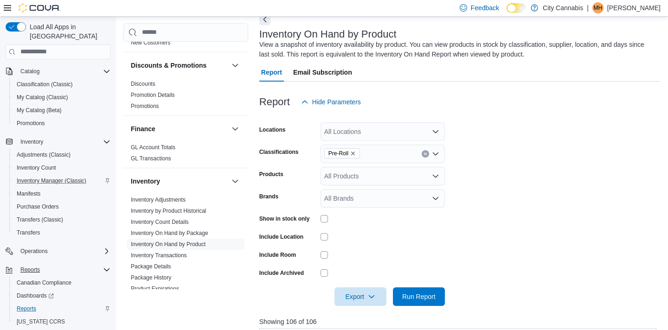
scroll to position [33, 0]
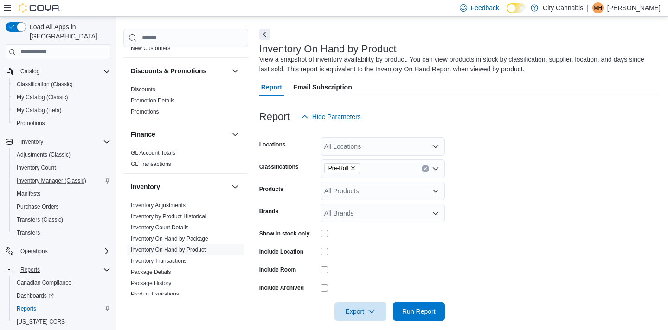
click at [426, 165] on div "Pre-Roll" at bounding box center [383, 169] width 124 height 19
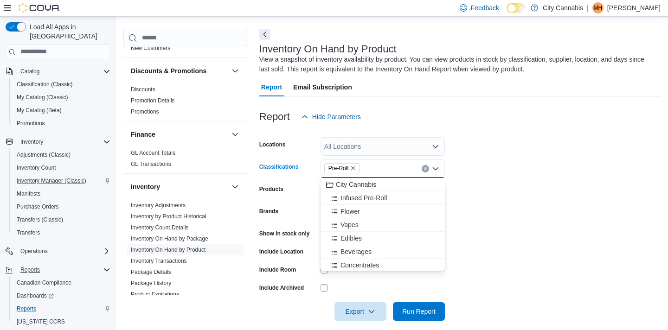
click at [425, 170] on icon "Clear input" at bounding box center [426, 169] width 4 height 4
click at [378, 265] on div "Beverages" at bounding box center [382, 265] width 113 height 9
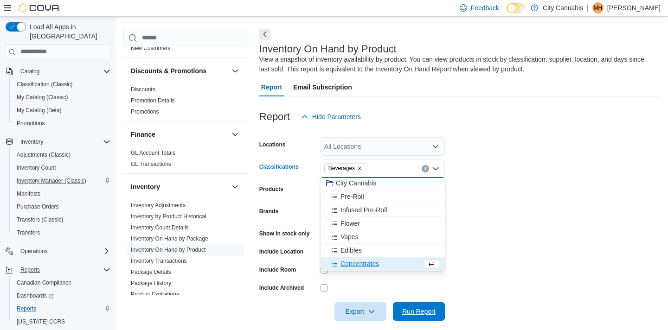
click at [410, 303] on span "Run Report" at bounding box center [418, 311] width 33 height 9
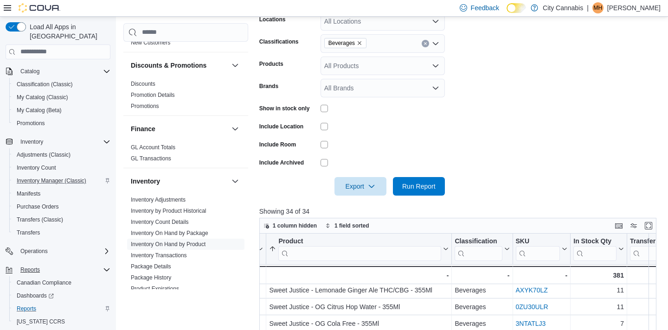
scroll to position [156, 0]
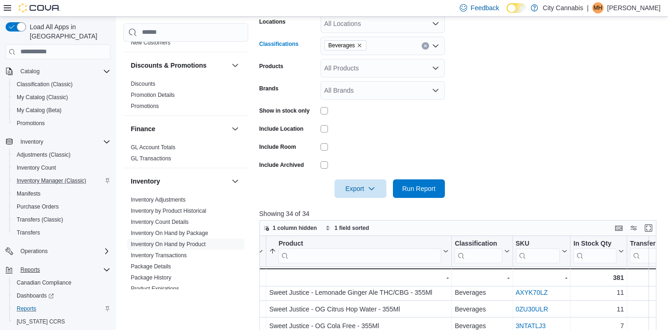
click at [431, 43] on div "Beverages" at bounding box center [383, 46] width 124 height 19
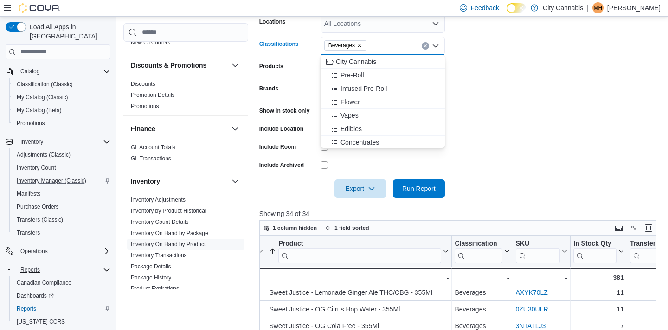
click at [424, 44] on icon "Clear input" at bounding box center [426, 46] width 4 height 4
click at [375, 122] on button "Concentrates" at bounding box center [383, 128] width 124 height 13
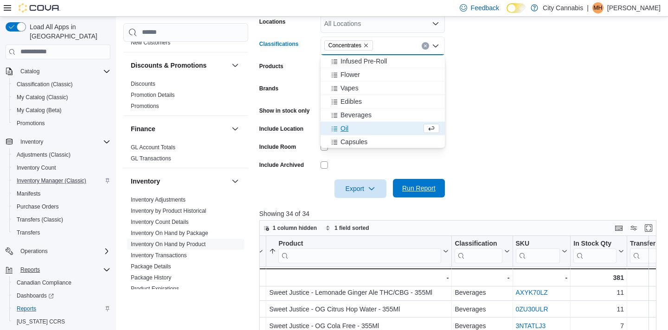
click at [425, 197] on span "Run Report" at bounding box center [419, 188] width 41 height 19
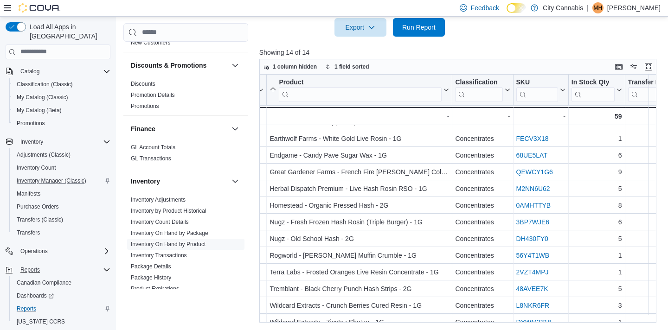
scroll to position [43, 59]
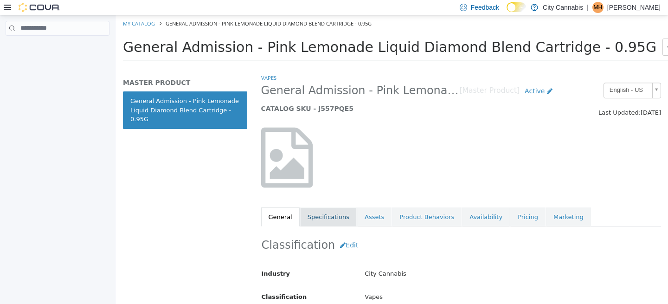
click at [316, 213] on link "Specifications" at bounding box center [328, 216] width 57 height 19
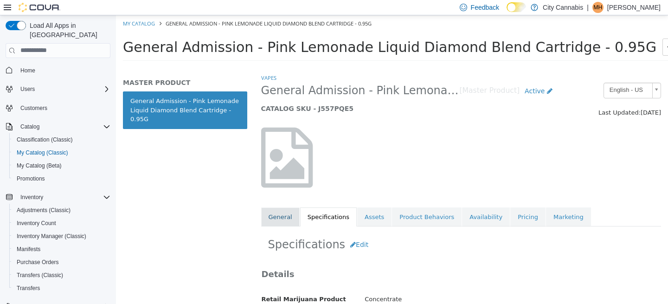
click at [279, 222] on link "General" at bounding box center [280, 216] width 39 height 19
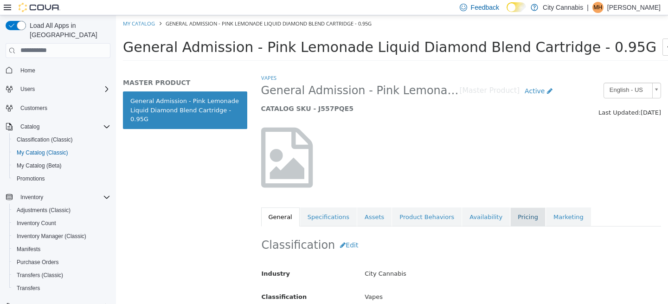
click at [510, 216] on link "Pricing" at bounding box center [527, 216] width 35 height 19
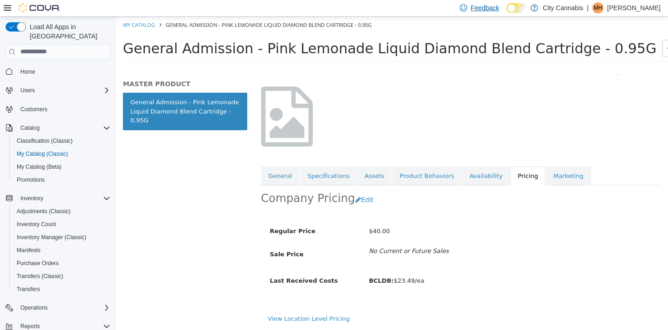
scroll to position [42, 0]
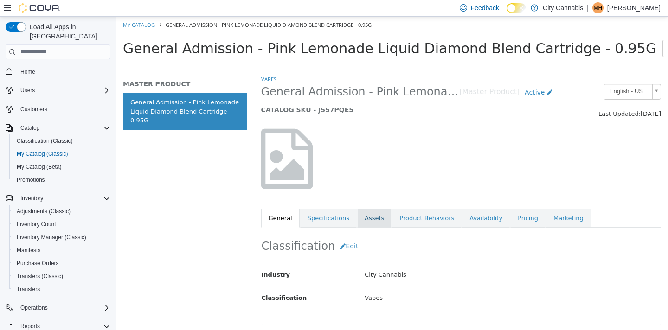
click at [369, 218] on link "Assets" at bounding box center [374, 217] width 34 height 19
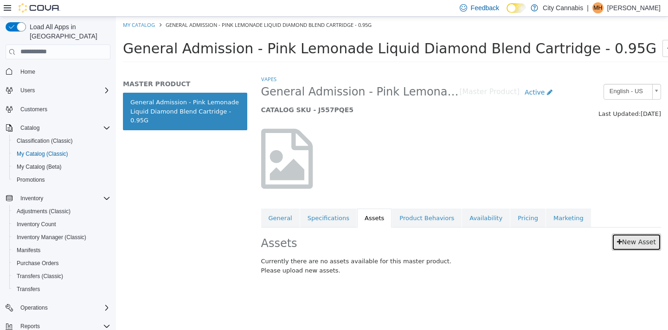
click at [624, 243] on link "New Asset" at bounding box center [636, 241] width 49 height 17
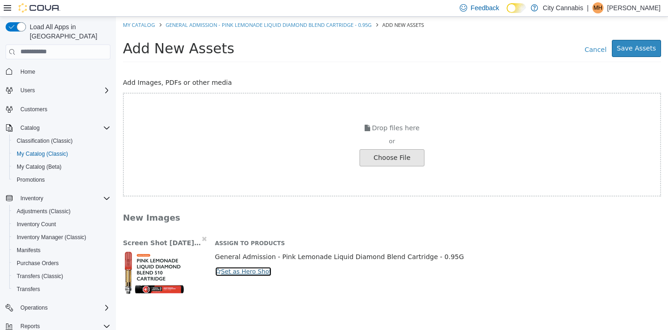
click at [264, 272] on button "Set as Hero Shot" at bounding box center [243, 271] width 57 height 10
click at [647, 57] on div "Add New Assets Cancel Save Assets" at bounding box center [392, 50] width 538 height 23
click at [643, 51] on button "Save Assets" at bounding box center [636, 47] width 49 height 17
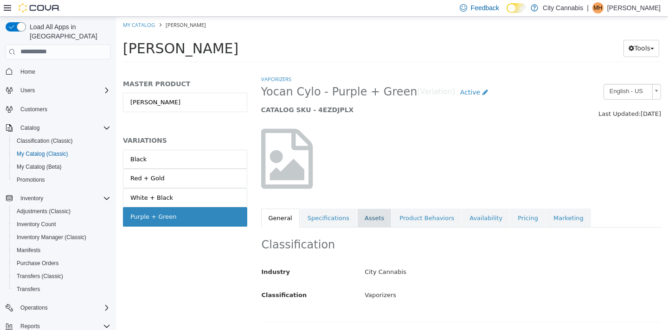
click at [362, 217] on link "Assets" at bounding box center [374, 217] width 34 height 19
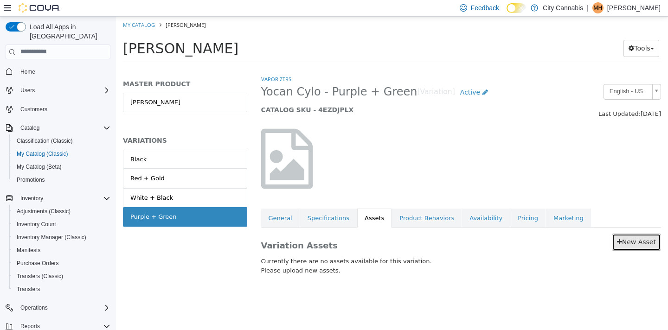
click at [644, 247] on link "New Asset" at bounding box center [636, 241] width 49 height 17
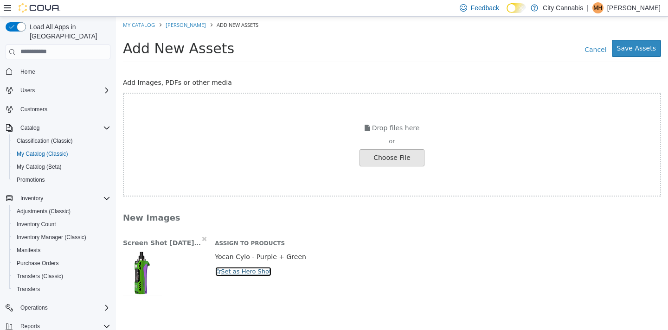
click at [256, 271] on button "Set as Hero Shot" at bounding box center [243, 271] width 57 height 10
click at [638, 49] on button "Save Assets" at bounding box center [636, 47] width 49 height 17
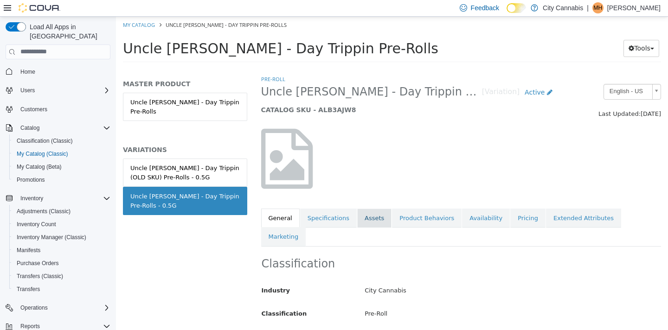
click at [358, 218] on link "Assets" at bounding box center [374, 217] width 34 height 19
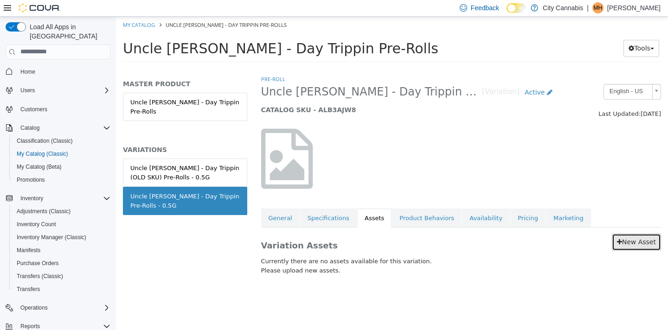
click at [629, 248] on link "New Asset" at bounding box center [636, 241] width 49 height 17
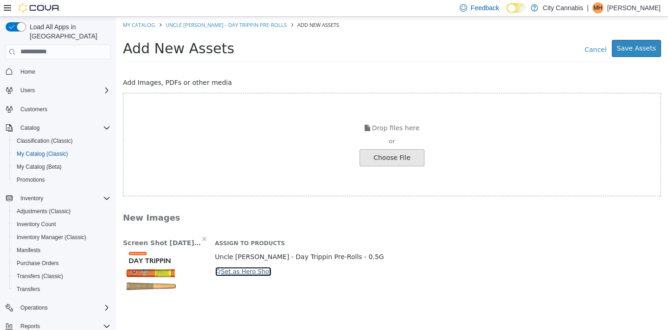
click at [242, 270] on button "Set as Hero Shot" at bounding box center [243, 271] width 57 height 10
click at [629, 49] on button "Save Assets" at bounding box center [636, 47] width 49 height 17
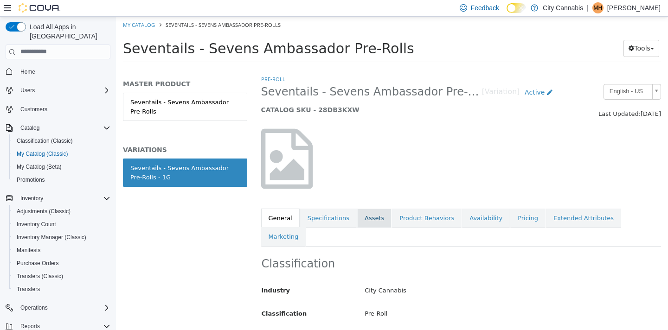
click at [374, 213] on link "Assets" at bounding box center [374, 217] width 34 height 19
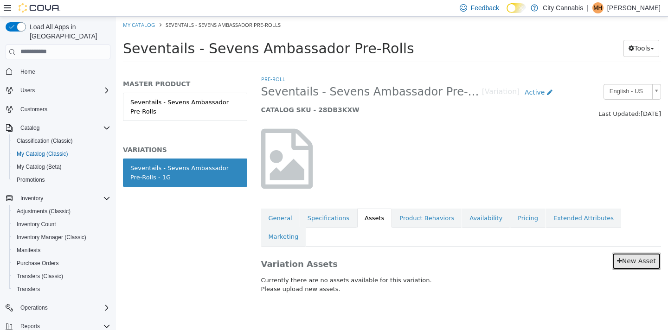
click at [635, 252] on link "New Asset" at bounding box center [636, 260] width 49 height 17
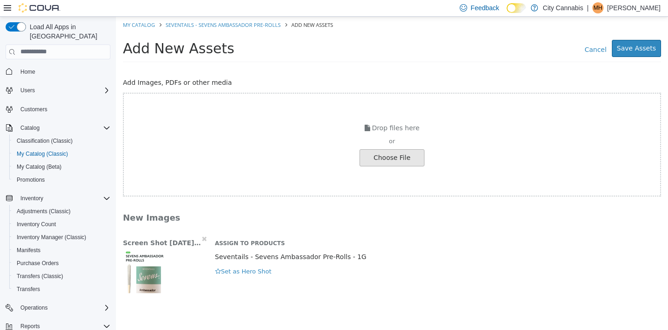
click at [259, 265] on div "Assign to Products Seventails - Sevens Ambassador Pre-Rolls - 1G Hero Shot Set …" at bounding box center [438, 255] width 460 height 43
click at [260, 271] on button "Set as Hero Shot" at bounding box center [243, 271] width 57 height 10
click at [636, 52] on button "Save Assets" at bounding box center [636, 47] width 49 height 17
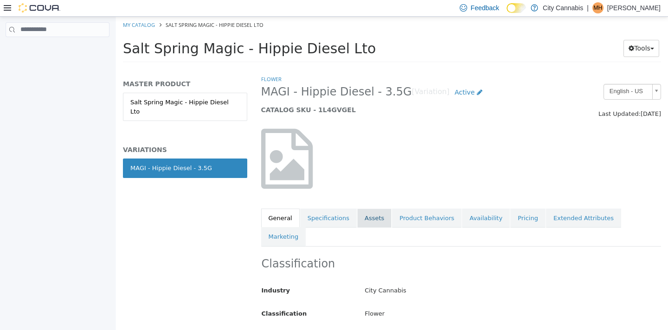
click at [368, 226] on link "Assets" at bounding box center [374, 217] width 34 height 19
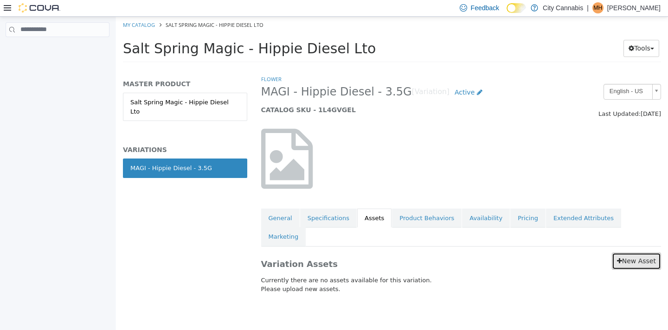
click at [633, 252] on link "New Asset" at bounding box center [636, 260] width 49 height 17
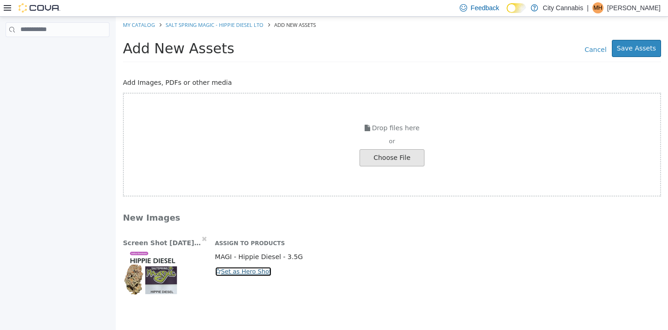
click at [248, 270] on button "Set as Hero Shot" at bounding box center [243, 271] width 57 height 10
click at [639, 43] on button "Save Assets" at bounding box center [636, 47] width 49 height 17
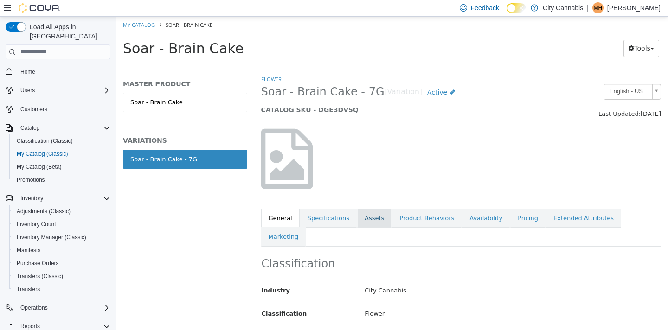
click at [381, 211] on link "Assets" at bounding box center [374, 217] width 34 height 19
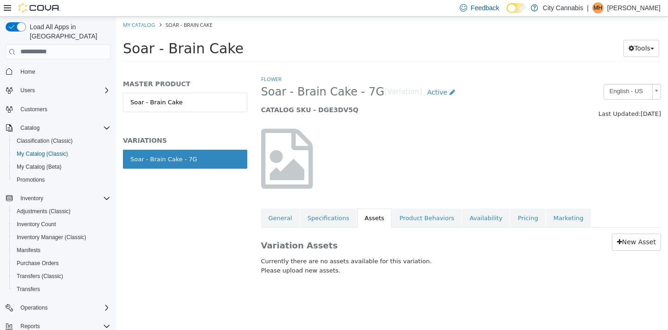
click at [646, 252] on div "Variation Assets New Asset Currently there are no assets available for this var…" at bounding box center [461, 255] width 414 height 57
click at [638, 240] on link "New Asset" at bounding box center [636, 241] width 49 height 17
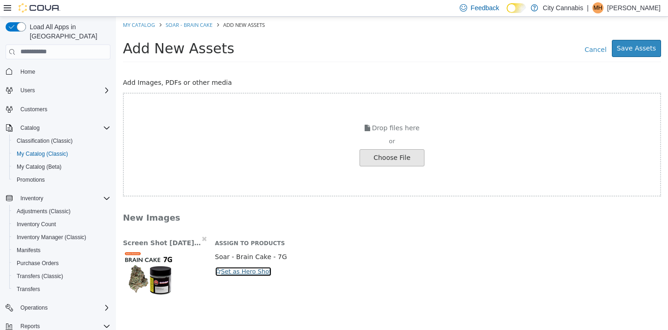
click at [245, 273] on button "Set as Hero Shot" at bounding box center [243, 271] width 57 height 10
click at [637, 50] on button "Save Assets" at bounding box center [636, 47] width 49 height 17
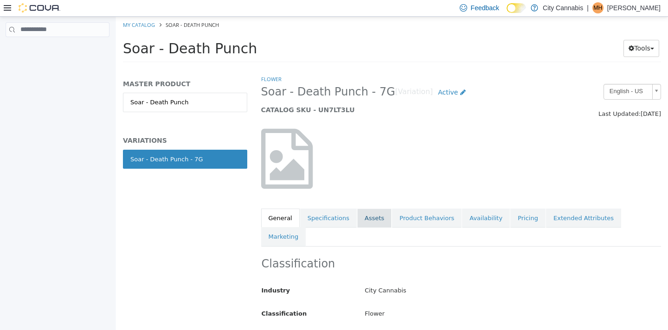
click at [370, 218] on link "Assets" at bounding box center [374, 217] width 34 height 19
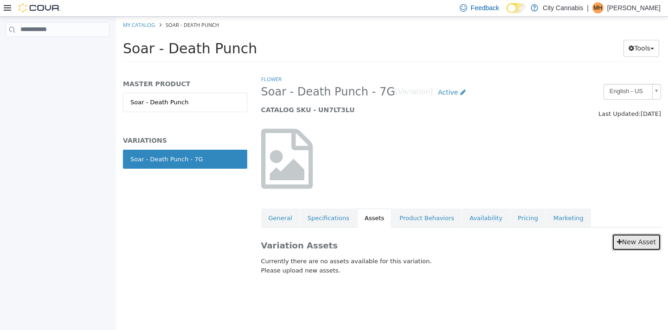
click at [639, 245] on link "New Asset" at bounding box center [636, 241] width 49 height 17
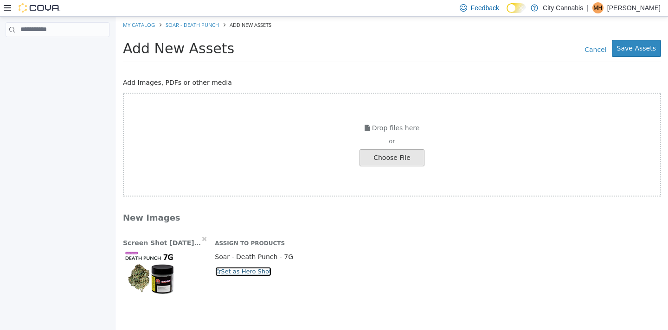
click at [226, 271] on button "Set as Hero Shot" at bounding box center [243, 271] width 57 height 10
click at [640, 46] on button "Save Assets" at bounding box center [636, 47] width 49 height 17
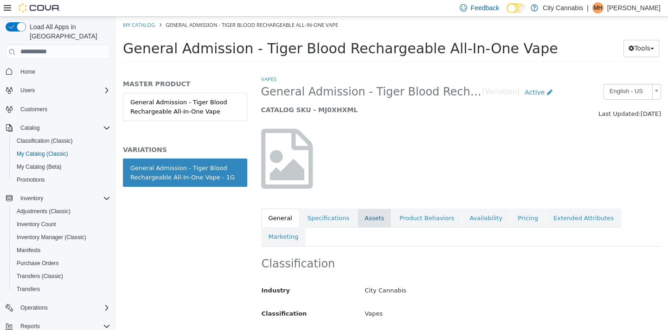
click at [364, 211] on link "Assets" at bounding box center [374, 217] width 34 height 19
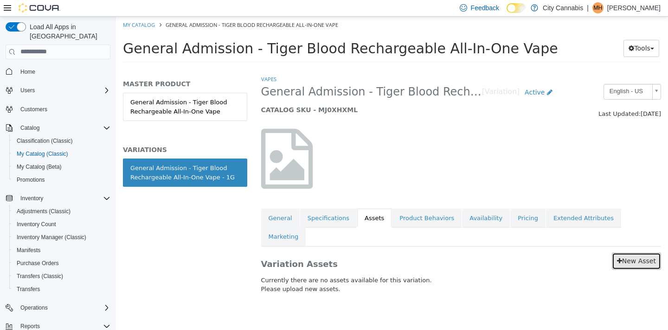
click at [620, 258] on icon at bounding box center [619, 261] width 5 height 6
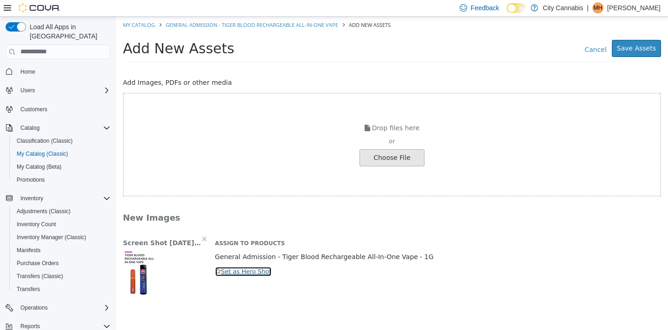
click at [232, 271] on button "Set as Hero Shot" at bounding box center [243, 271] width 57 height 10
click at [636, 50] on button "Save Assets" at bounding box center [636, 47] width 49 height 17
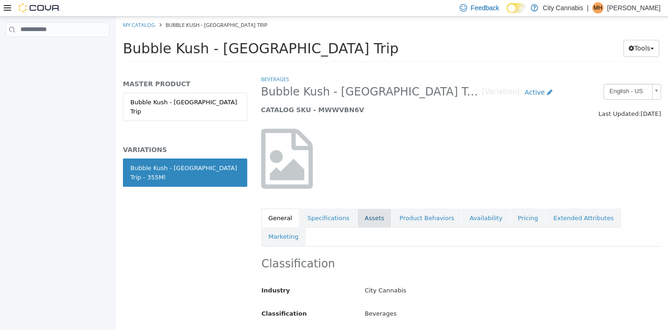
click at [368, 216] on link "Assets" at bounding box center [374, 217] width 34 height 19
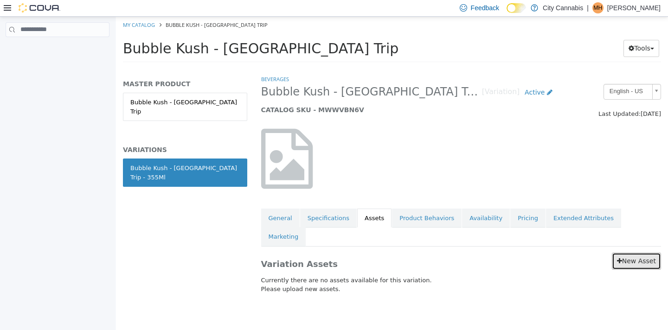
click at [620, 258] on icon at bounding box center [619, 261] width 5 height 6
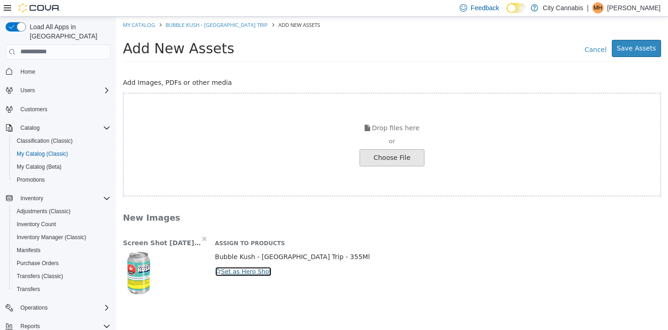
click at [238, 271] on button "Set as Hero Shot" at bounding box center [243, 271] width 57 height 10
click at [642, 40] on button "Save Assets" at bounding box center [636, 47] width 49 height 17
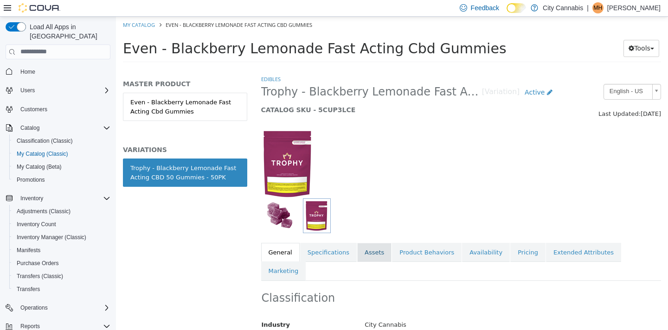
click at [374, 259] on link "Assets" at bounding box center [374, 252] width 34 height 19
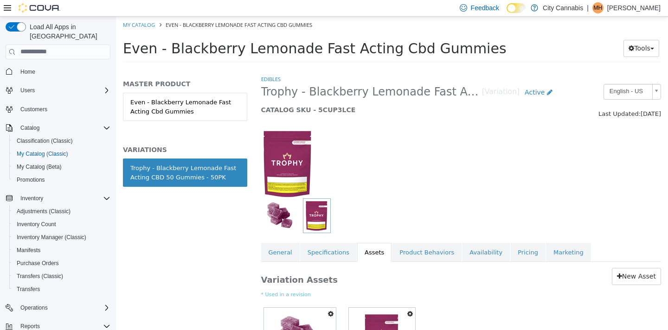
scroll to position [87, 0]
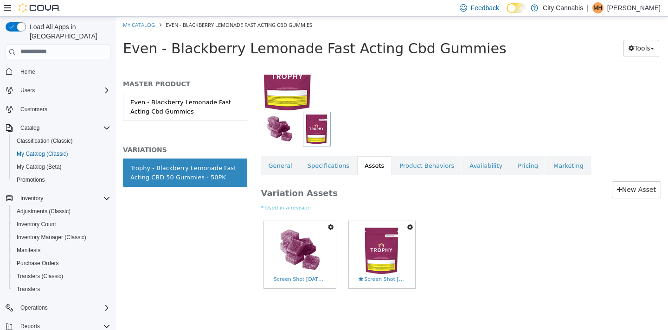
click at [409, 229] on icon "button" at bounding box center [410, 227] width 6 height 6
click at [395, 279] on link "Delete" at bounding box center [378, 281] width 73 height 13
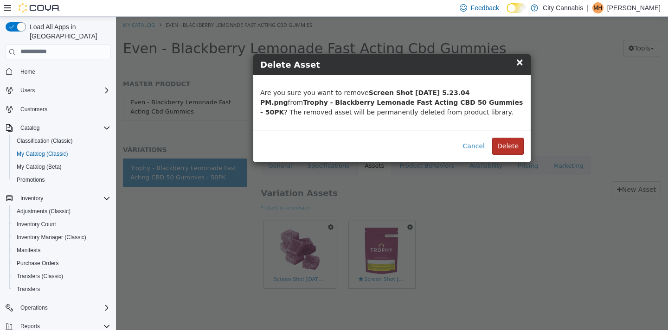
click at [516, 143] on button "Delete" at bounding box center [508, 145] width 32 height 17
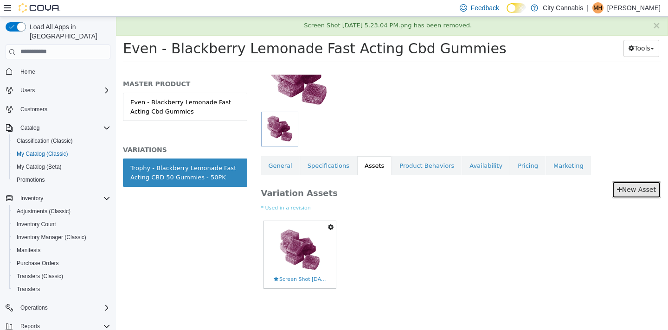
click at [627, 197] on link "New Asset" at bounding box center [636, 189] width 49 height 17
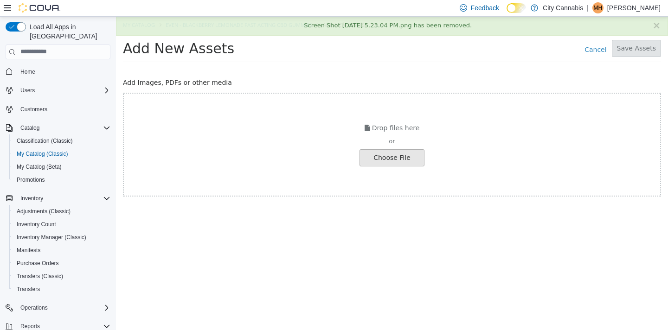
click at [389, 166] on div "Choose File" at bounding box center [392, 157] width 65 height 17
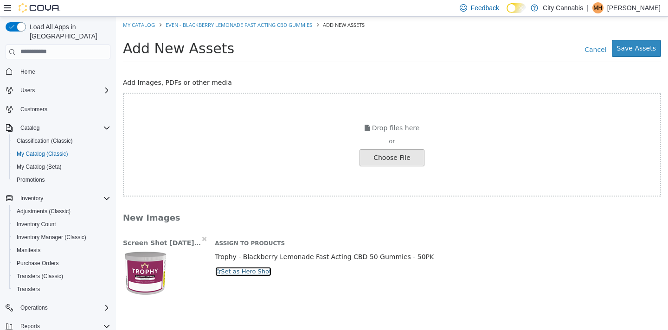
click at [259, 274] on button "Set as Hero Shot" at bounding box center [243, 271] width 57 height 10
click at [640, 50] on button "Save Assets" at bounding box center [636, 47] width 49 height 17
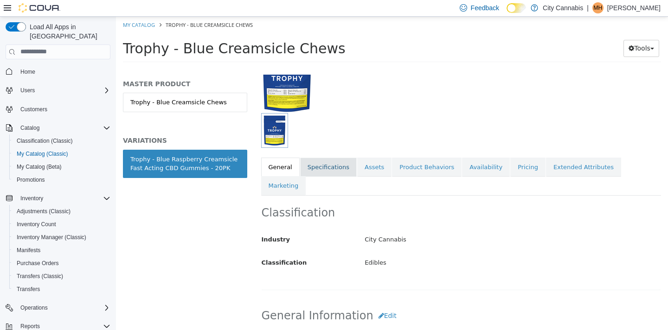
scroll to position [98, 0]
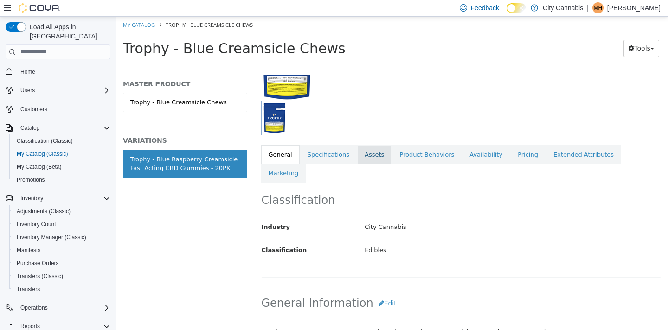
click at [364, 156] on link "Assets" at bounding box center [374, 154] width 34 height 19
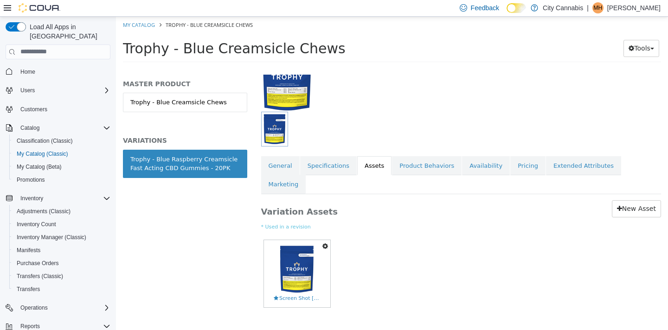
click at [327, 243] on icon "button" at bounding box center [326, 246] width 6 height 6
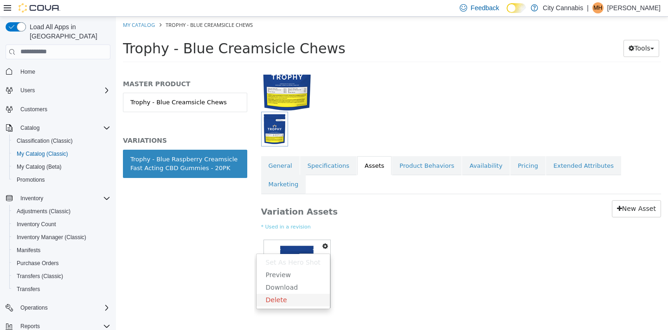
click at [310, 294] on link "Delete" at bounding box center [293, 300] width 73 height 13
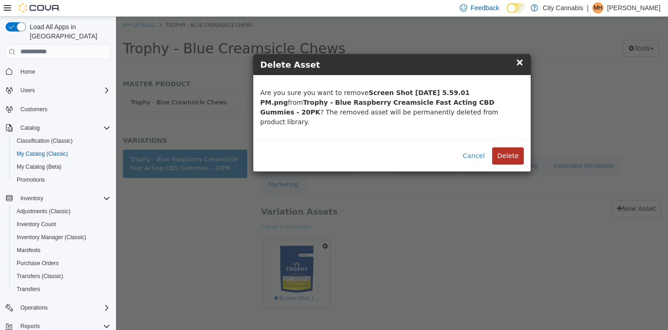
click at [518, 147] on button "Delete" at bounding box center [508, 155] width 32 height 17
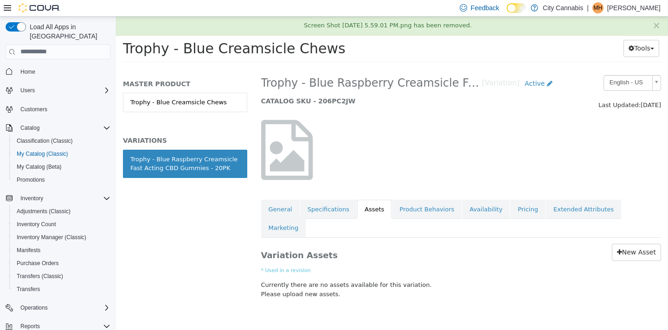
scroll to position [0, 0]
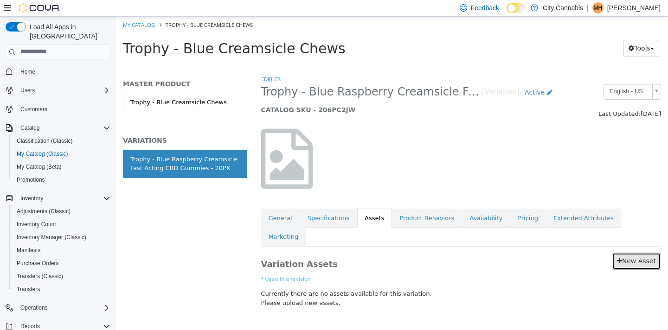
click at [630, 252] on link "New Asset" at bounding box center [636, 260] width 49 height 17
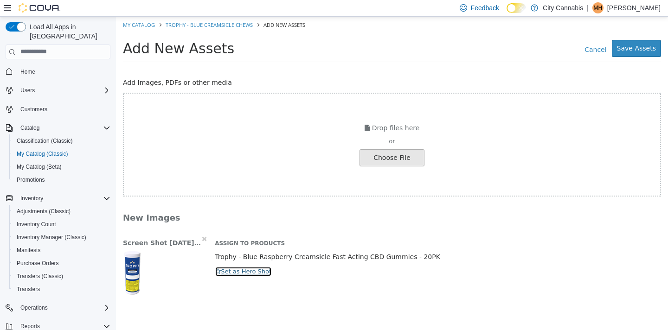
click at [222, 270] on button "Set as Hero Shot" at bounding box center [243, 271] width 57 height 10
click at [619, 47] on button "Save Assets" at bounding box center [636, 47] width 49 height 17
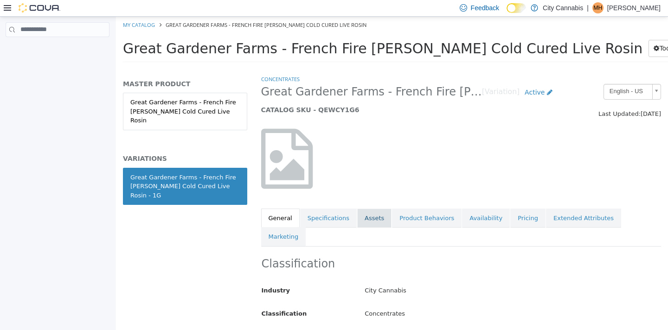
click at [365, 219] on link "Assets" at bounding box center [374, 217] width 34 height 19
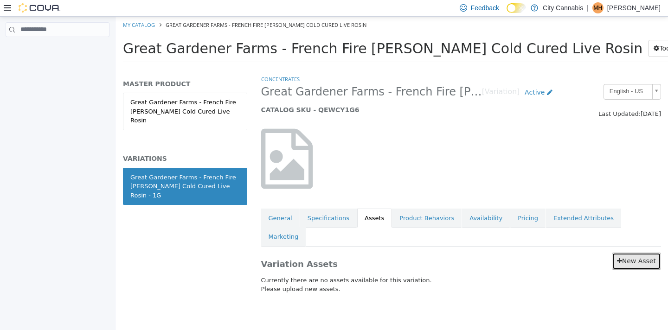
click at [617, 252] on link "New Asset" at bounding box center [636, 260] width 49 height 17
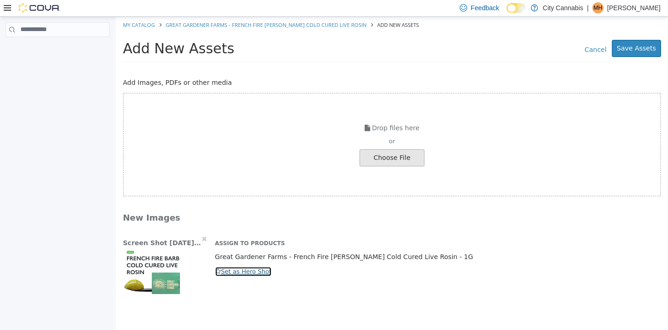
click at [236, 270] on button "Set as Hero Shot" at bounding box center [243, 271] width 57 height 10
click at [642, 52] on button "Save Assets" at bounding box center [636, 47] width 49 height 17
